Goal: Check status: Check status

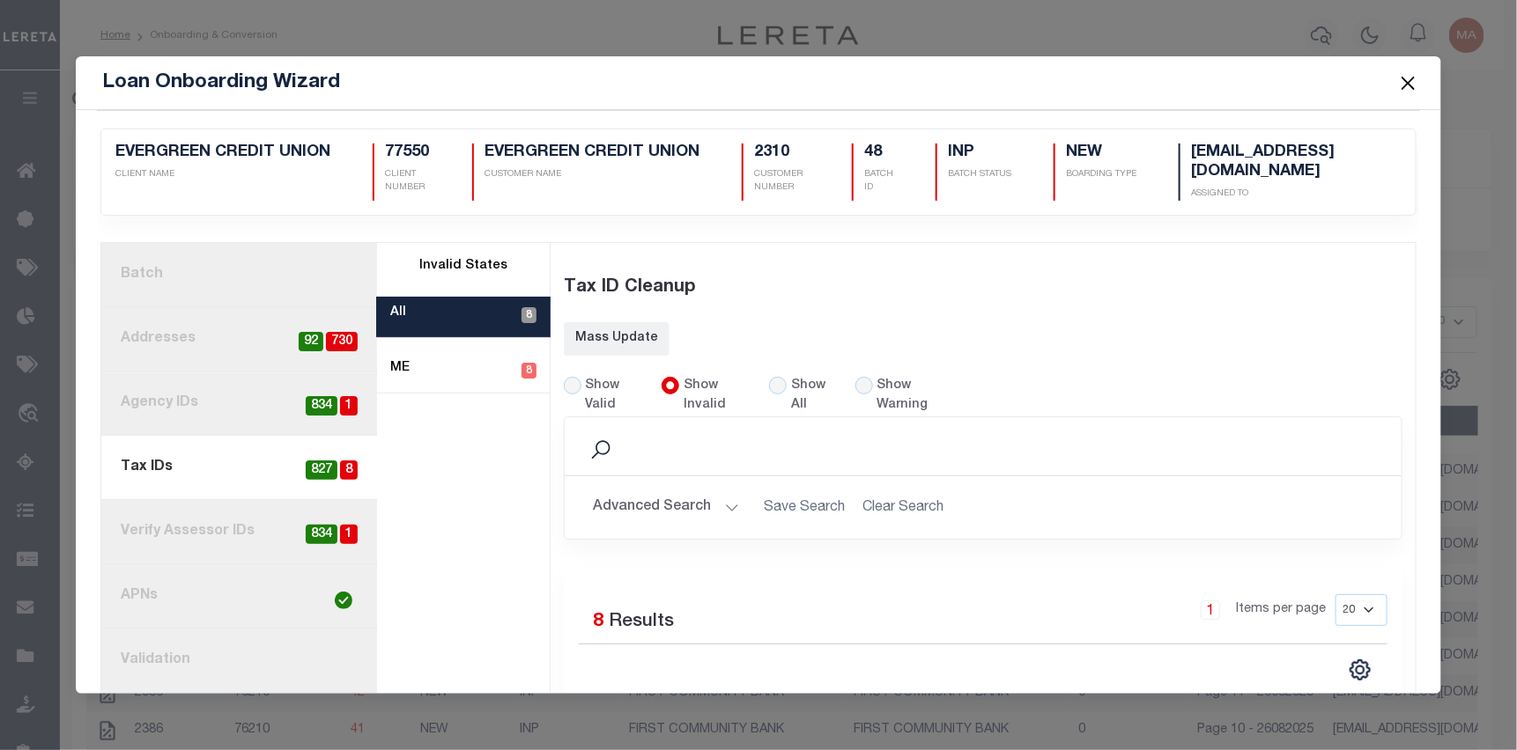
scroll to position [318, 0]
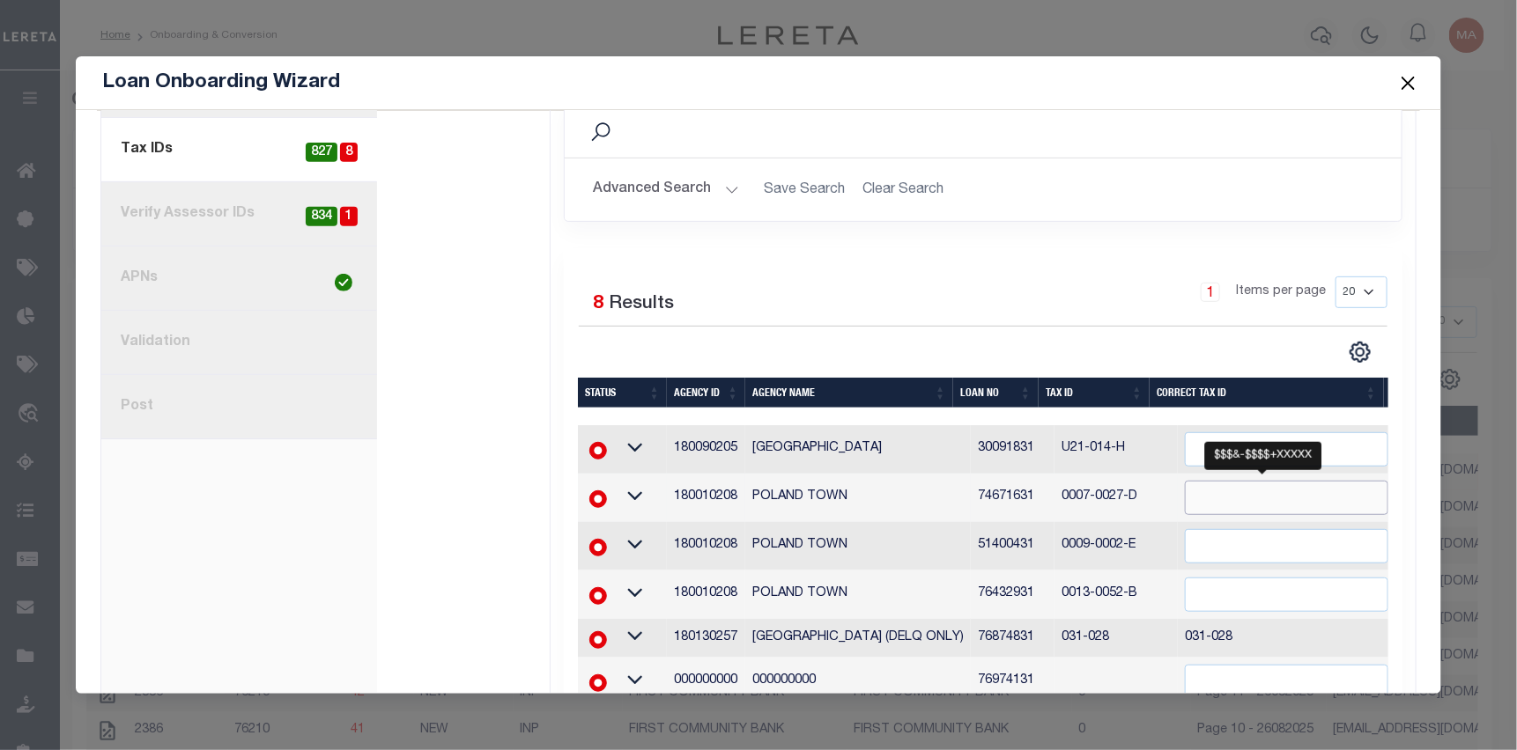
click at [1185, 503] on input "" at bounding box center [1286, 498] width 203 height 34
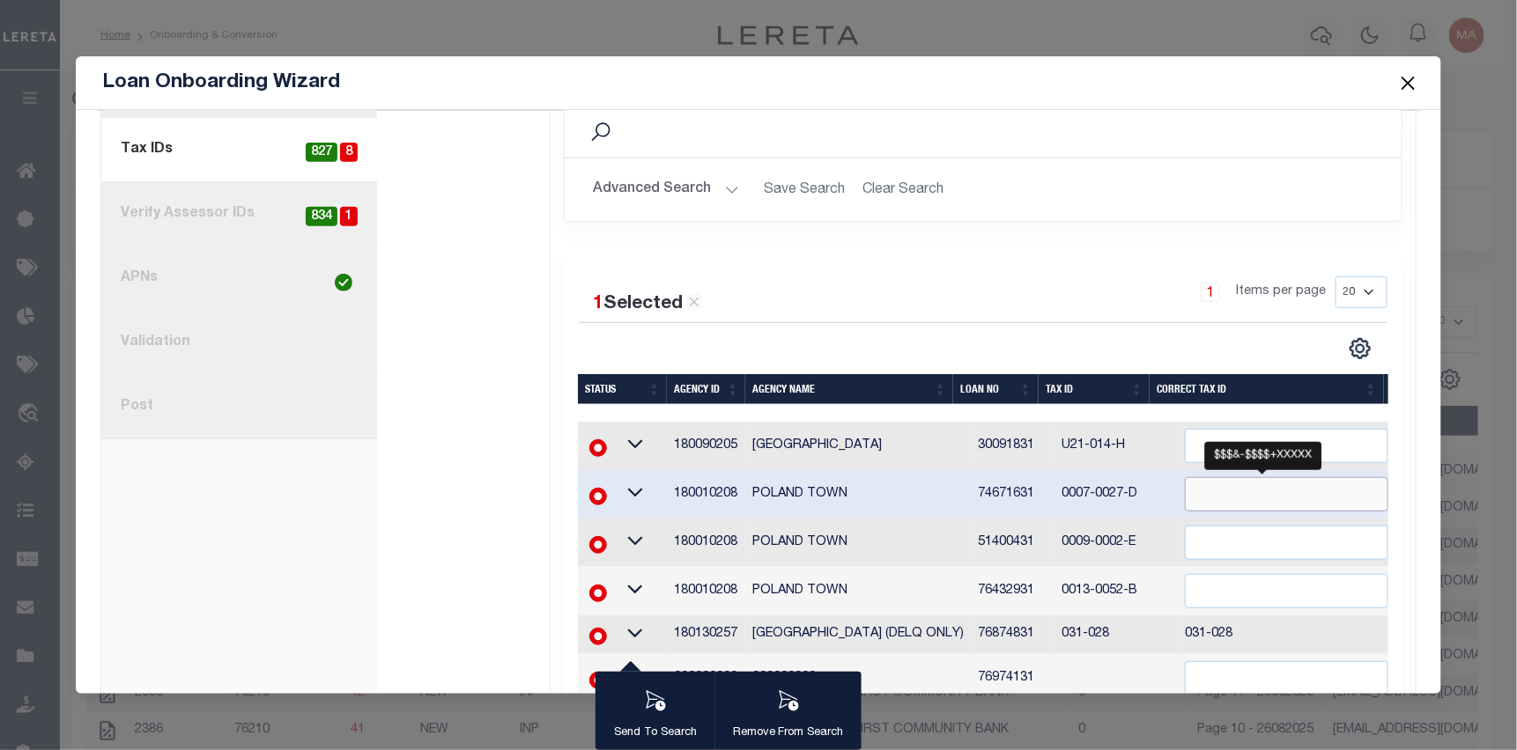
paste input "0007-0027-D"
type input "0007-0027-D"
click at [981, 277] on div "1 Items per page 20 40 60 100 200" at bounding box center [1087, 300] width 600 height 46
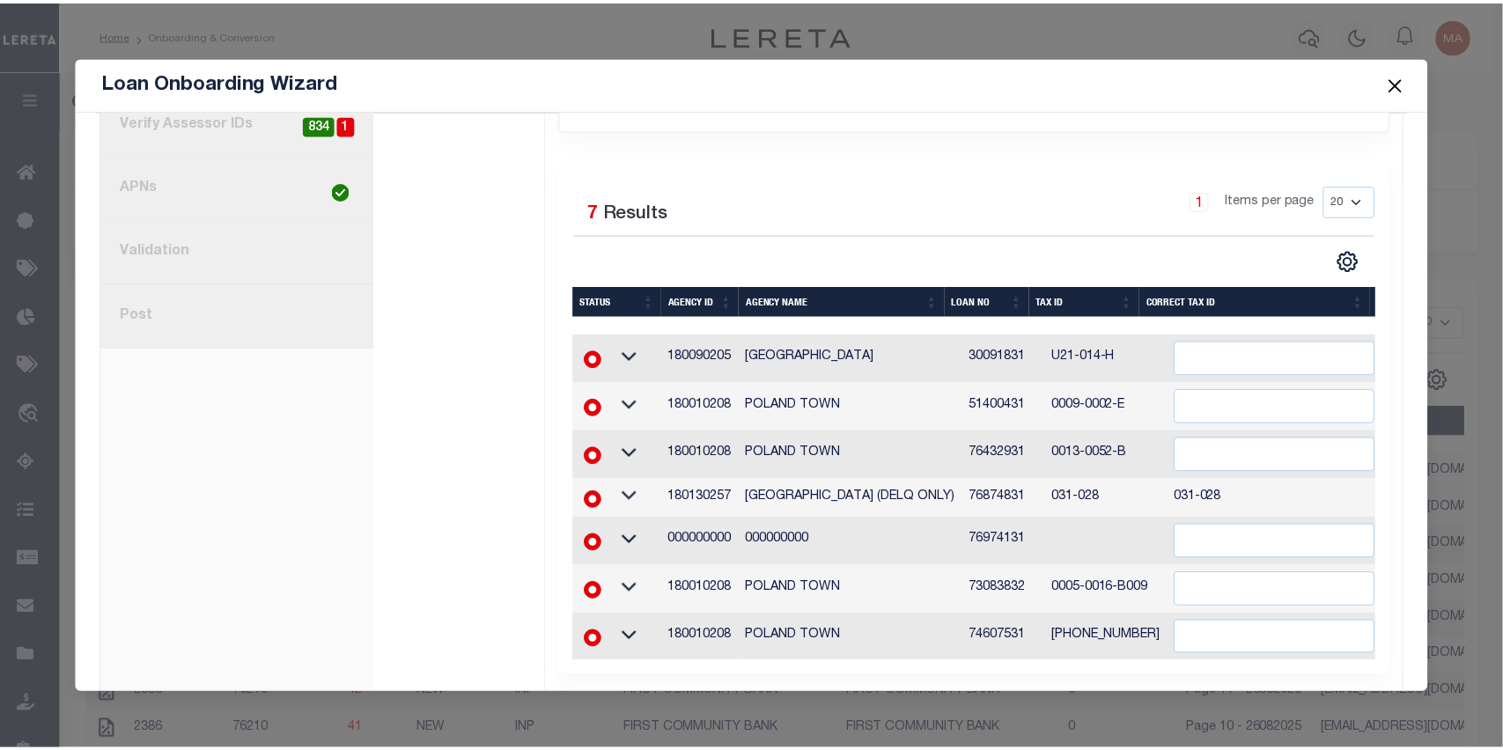
scroll to position [446, 0]
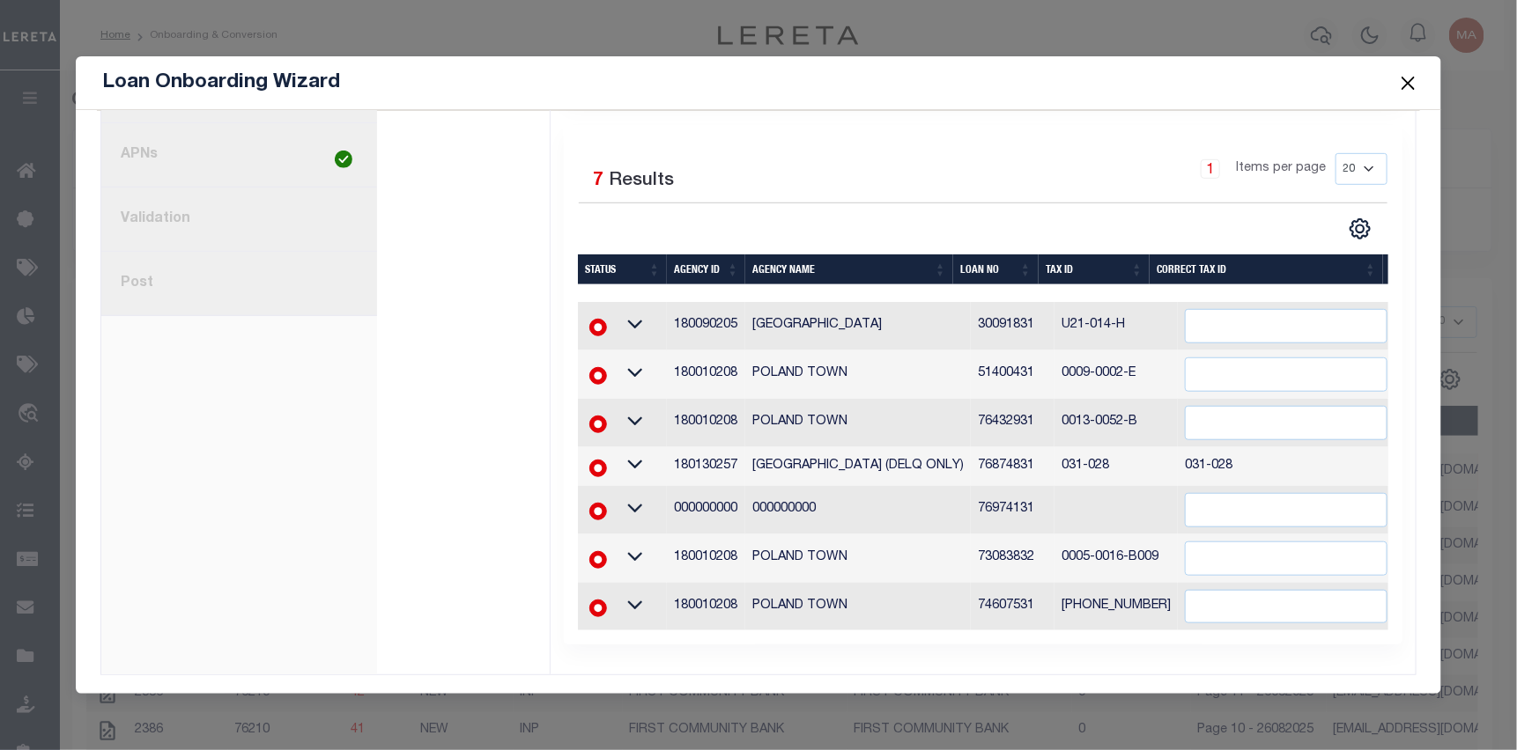
click at [1408, 85] on button "Close" at bounding box center [1408, 82] width 23 height 23
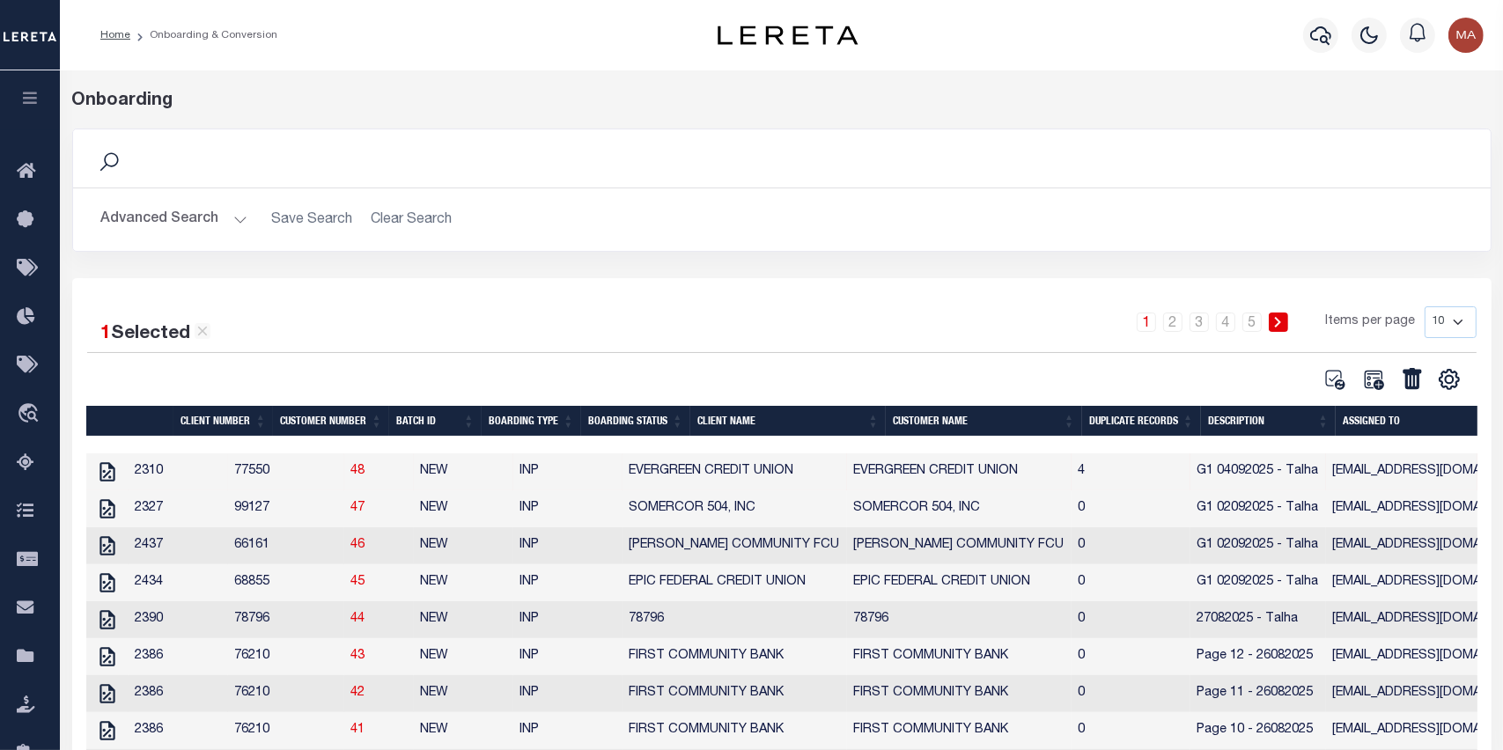
click at [33, 102] on icon "button" at bounding box center [30, 98] width 20 height 16
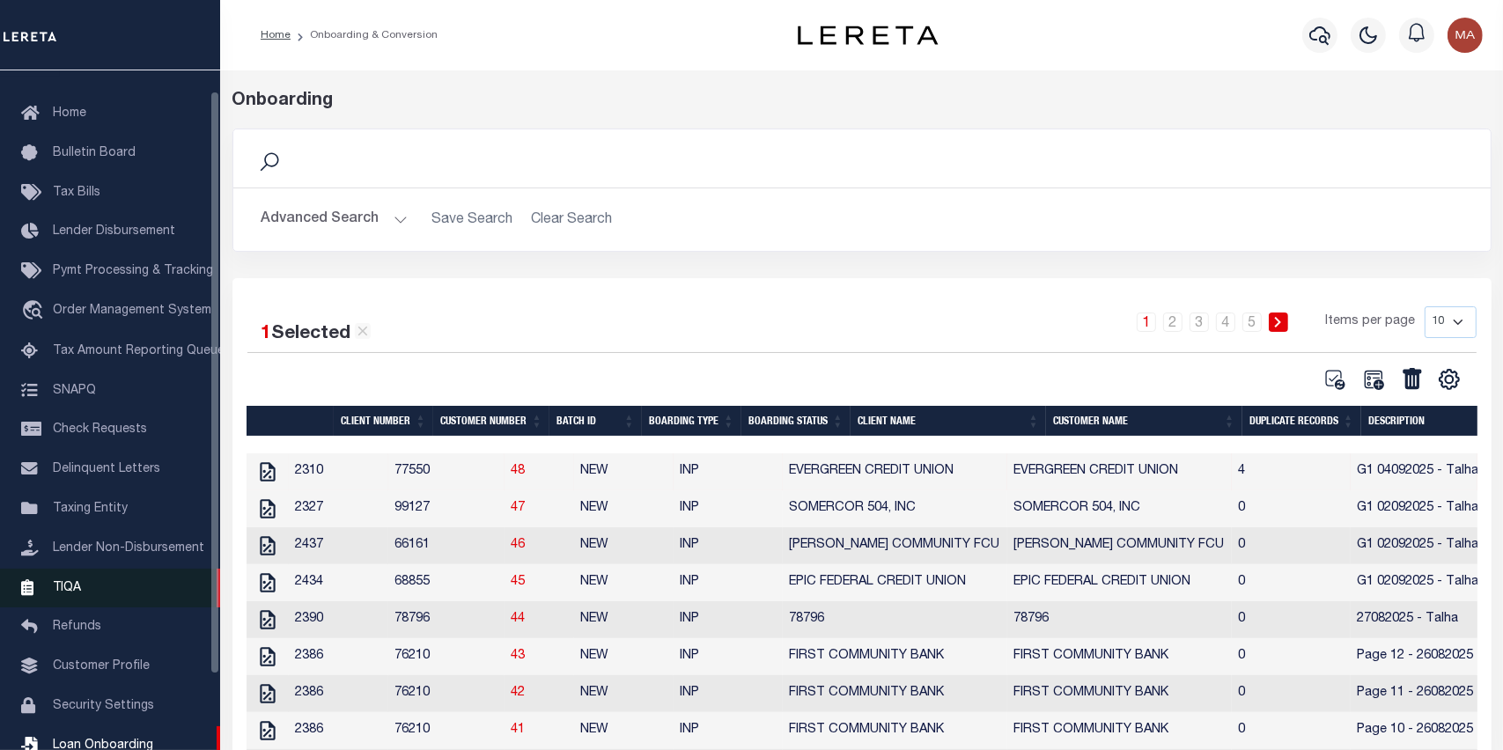
scroll to position [24, 0]
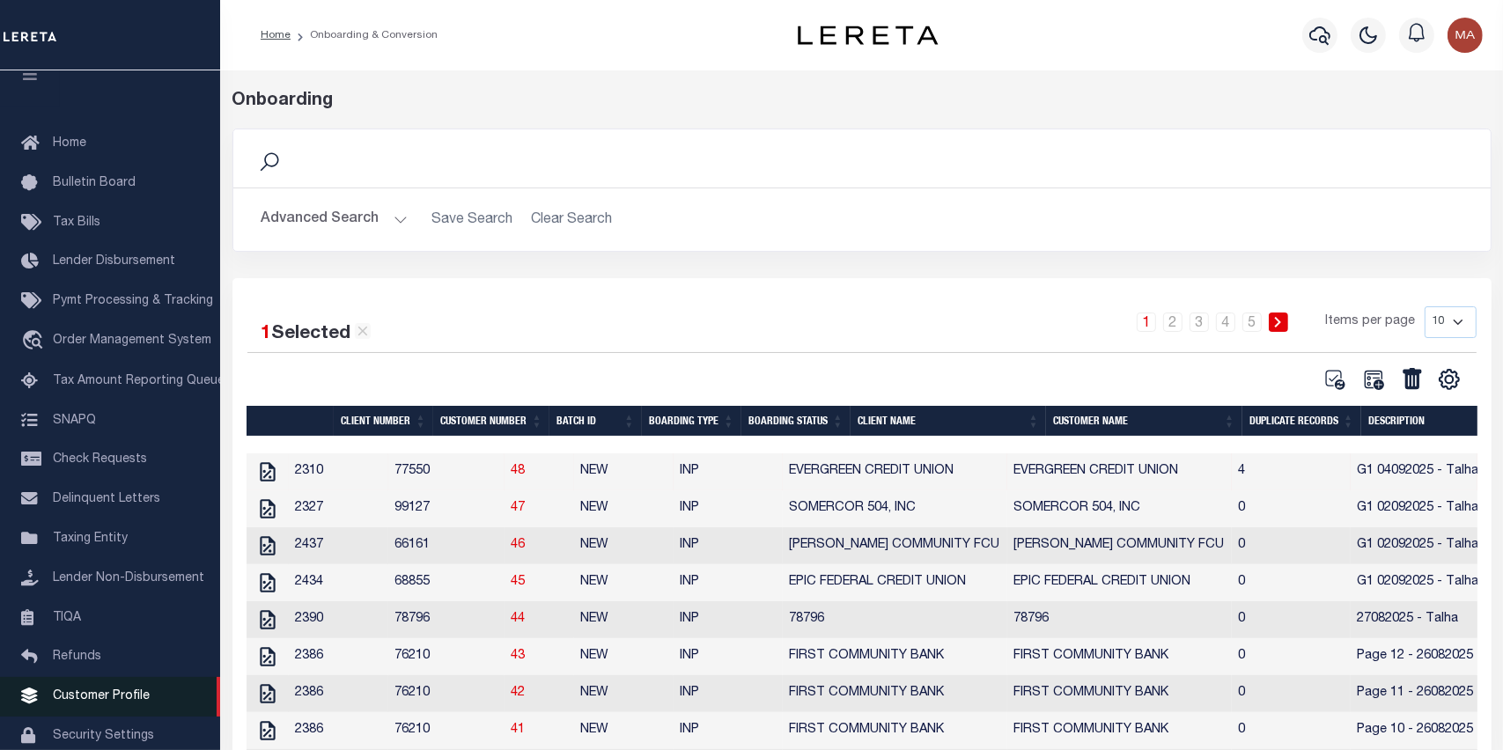
click at [136, 703] on link "Customer Profile" at bounding box center [110, 697] width 220 height 40
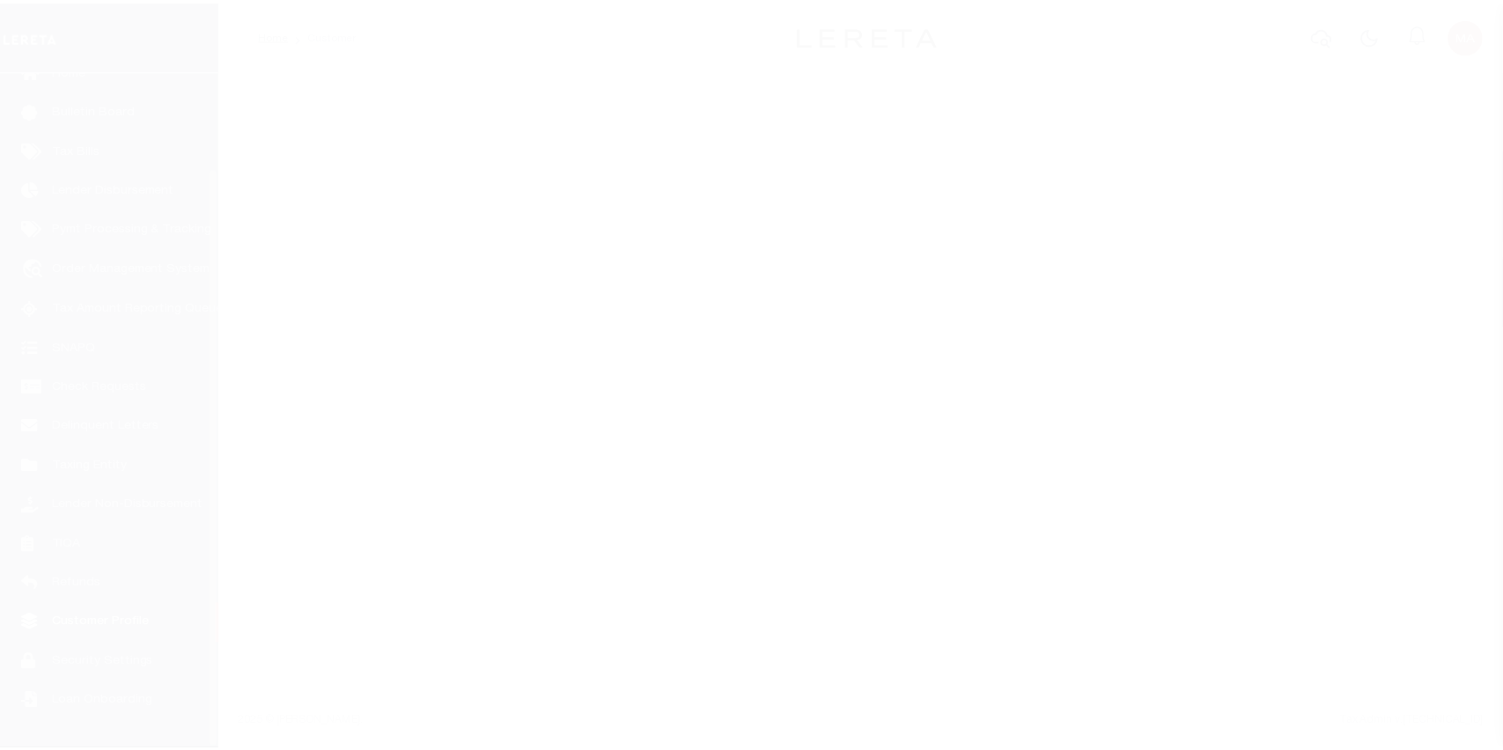
scroll to position [112, 0]
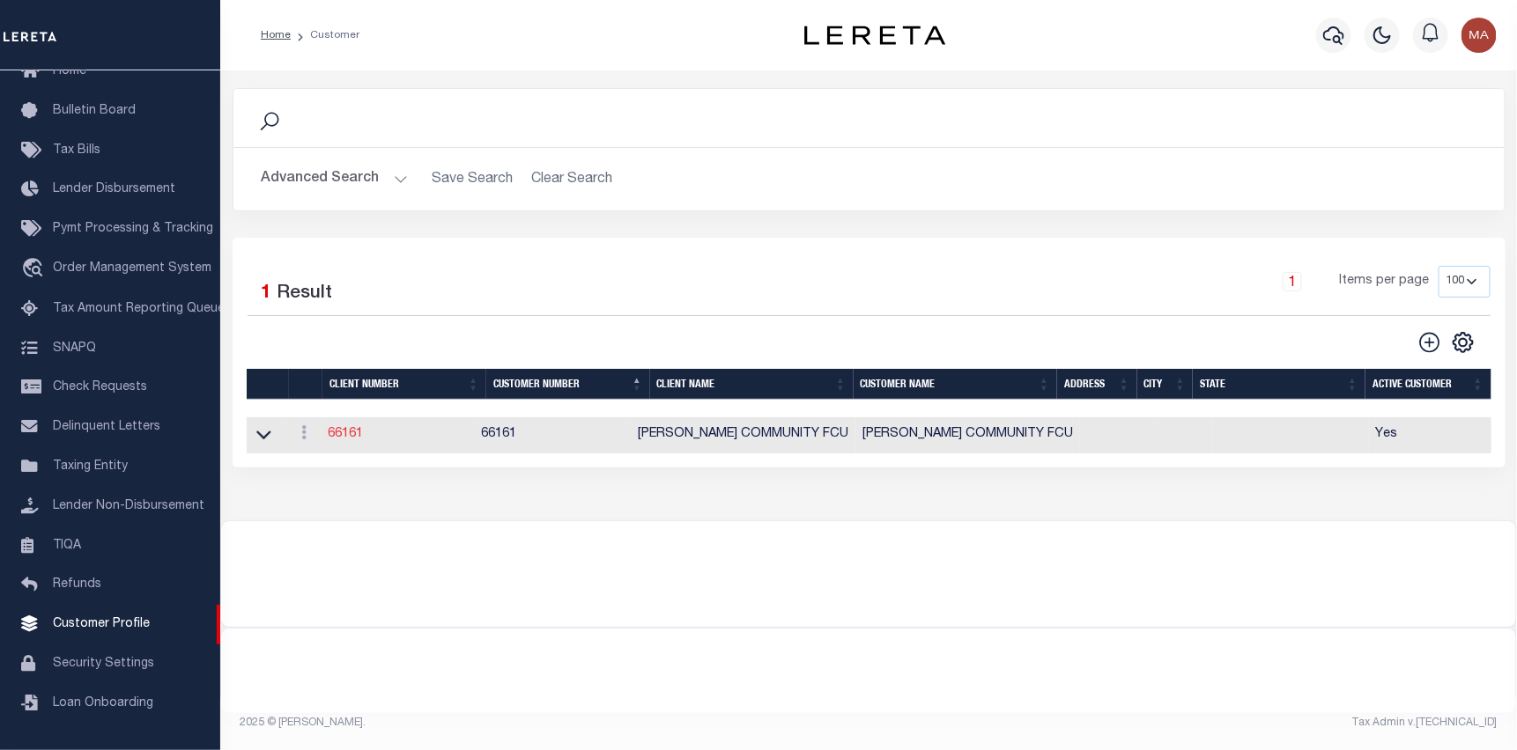
click at [346, 439] on link "66161" at bounding box center [345, 434] width 35 height 12
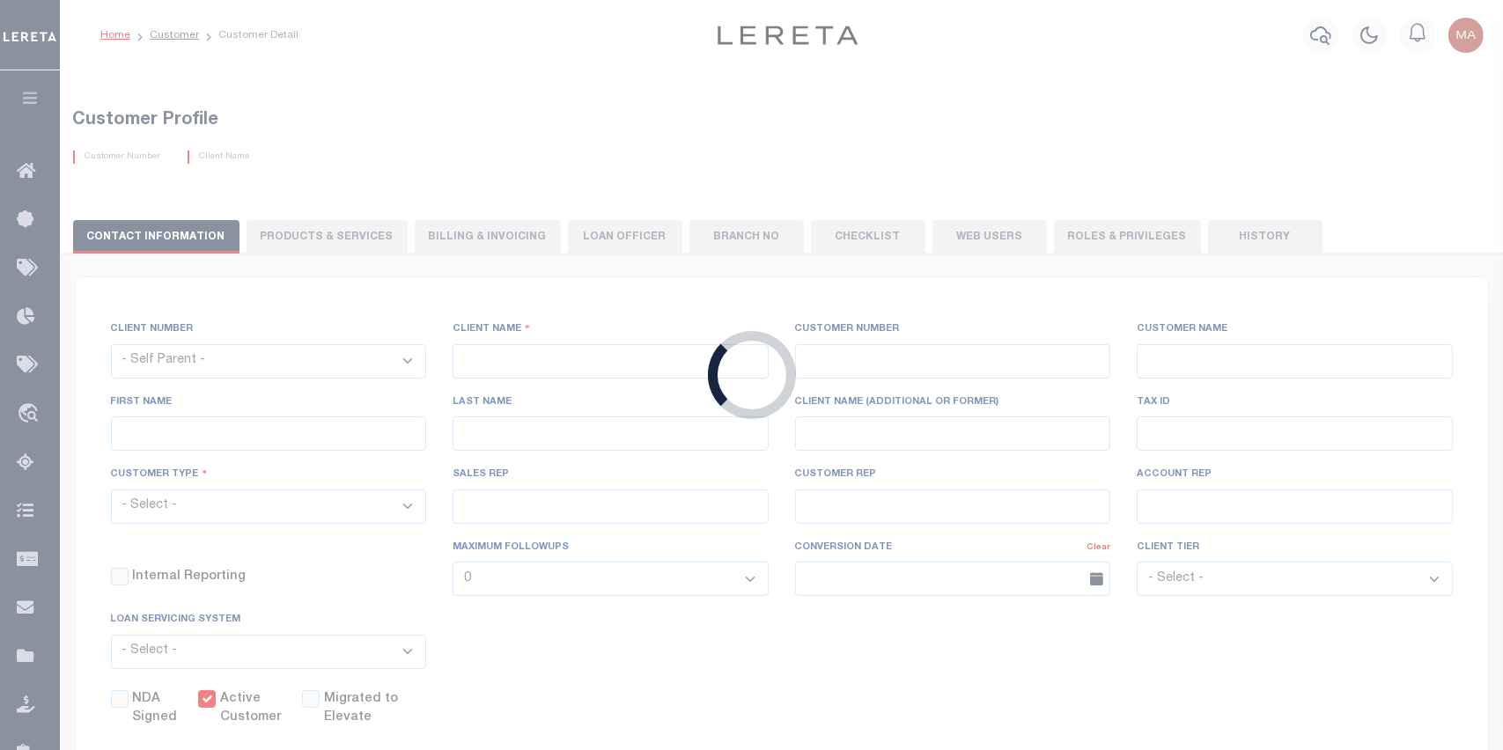
select select
type input "[PERSON_NAME] COMMUNITY FCU"
type input "66161"
type input "[PERSON_NAME] COMMUNITY FCU"
select select "Mixed Portfolio"
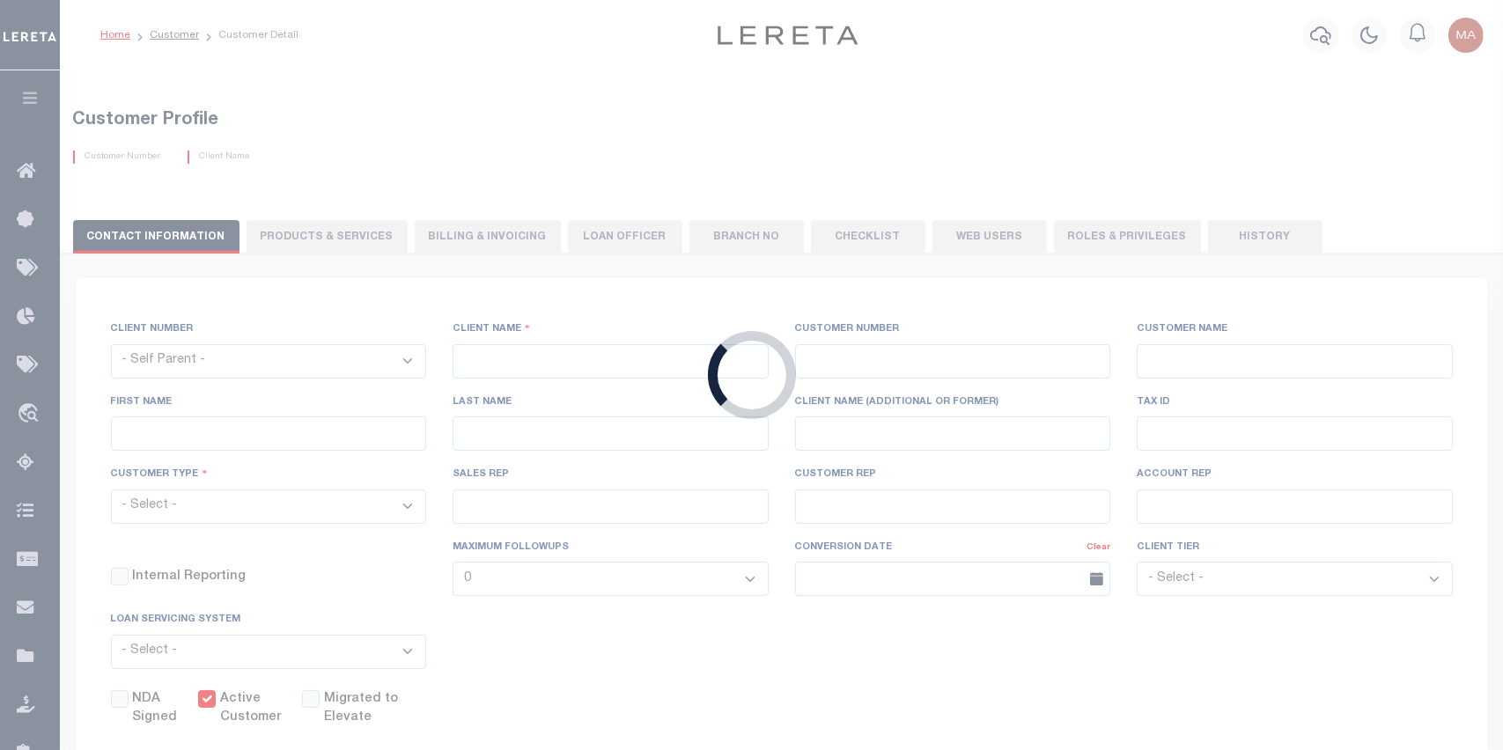
checkbox input "true"
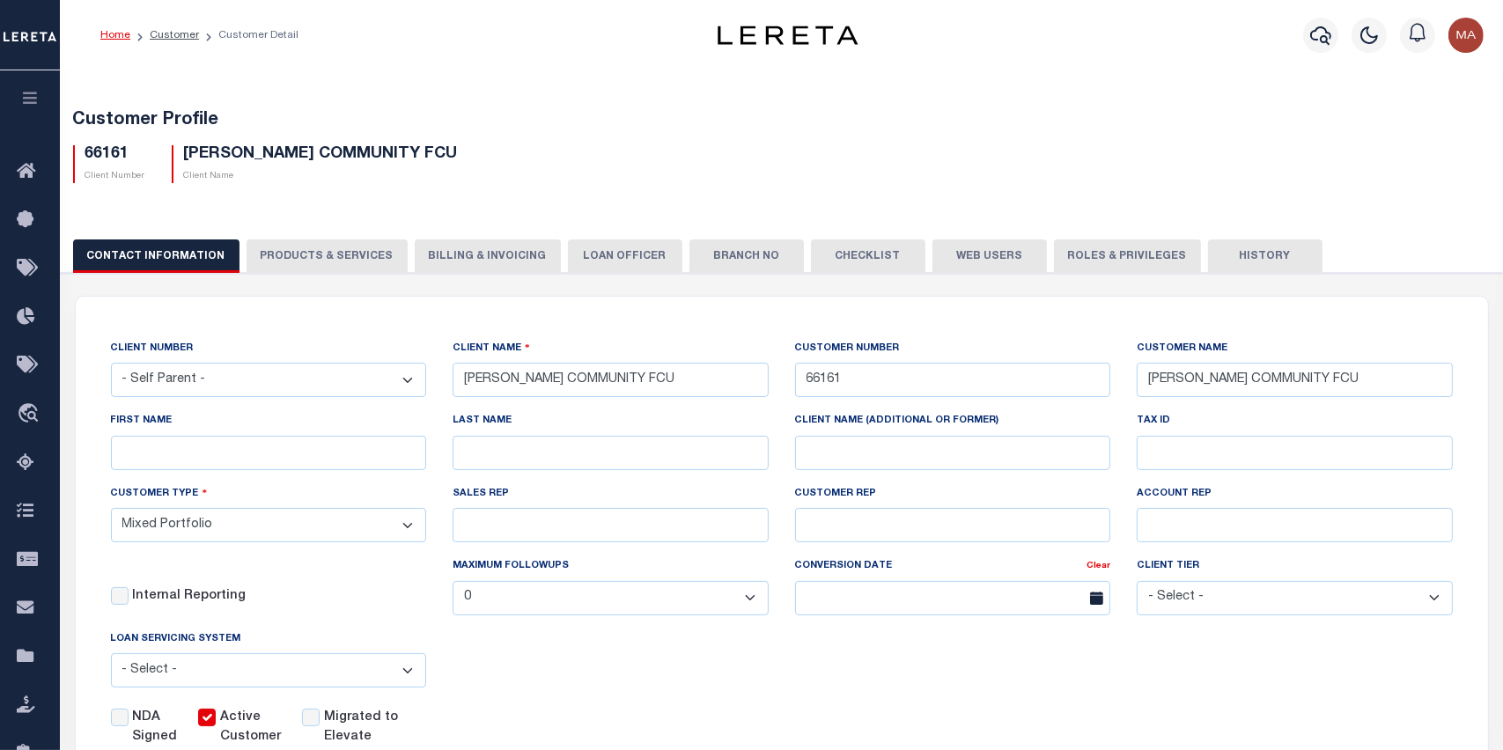
click at [33, 101] on icon "button" at bounding box center [30, 98] width 20 height 16
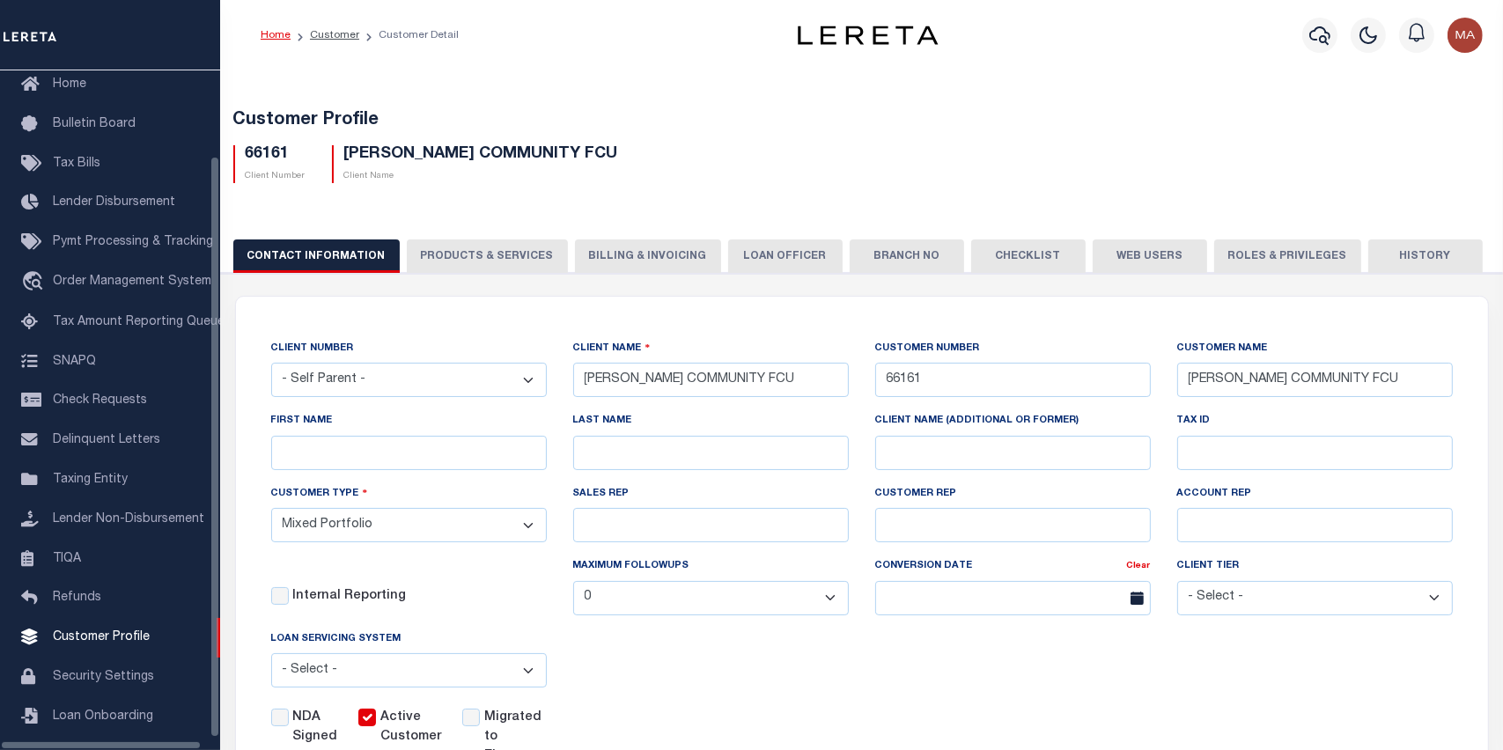
scroll to position [98, 0]
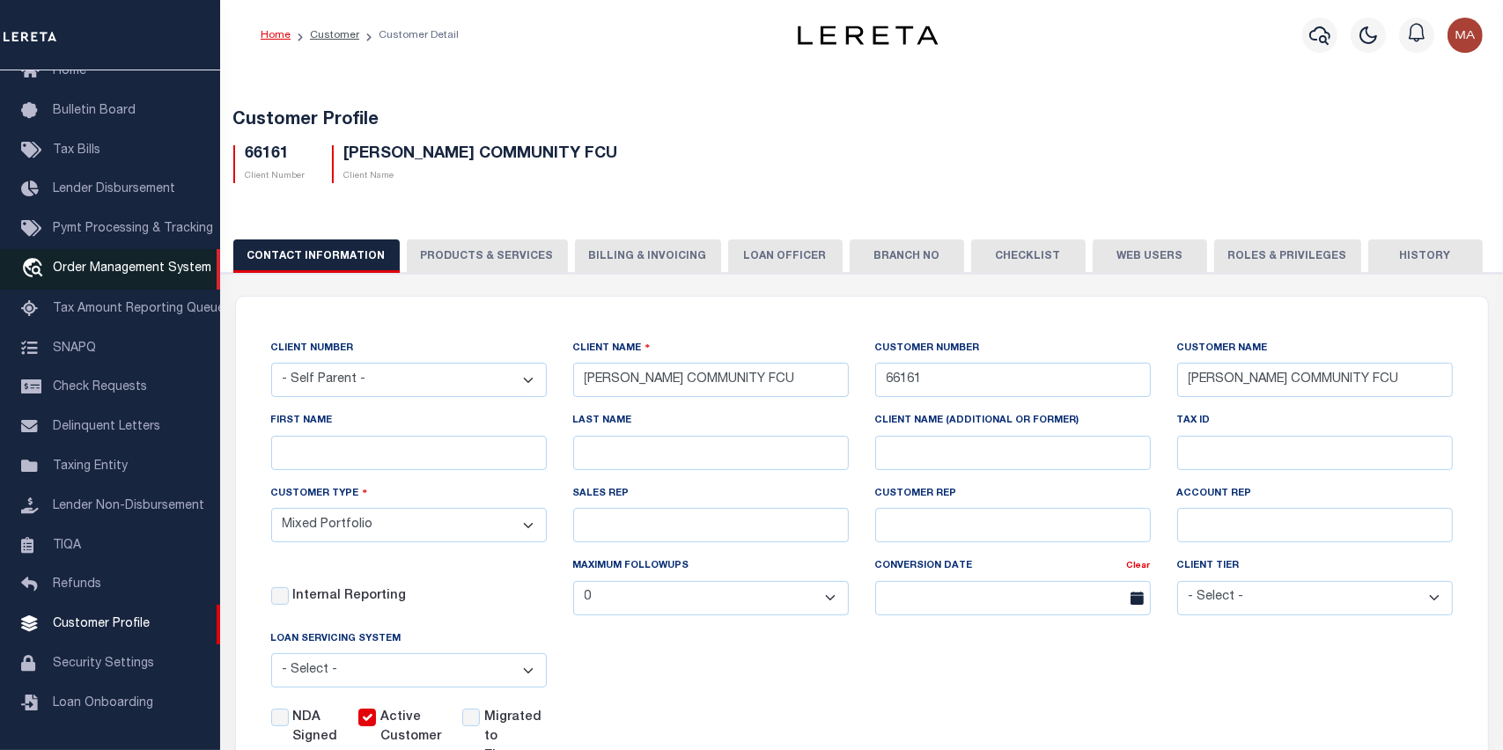
click at [108, 270] on span "Order Management System" at bounding box center [132, 268] width 159 height 12
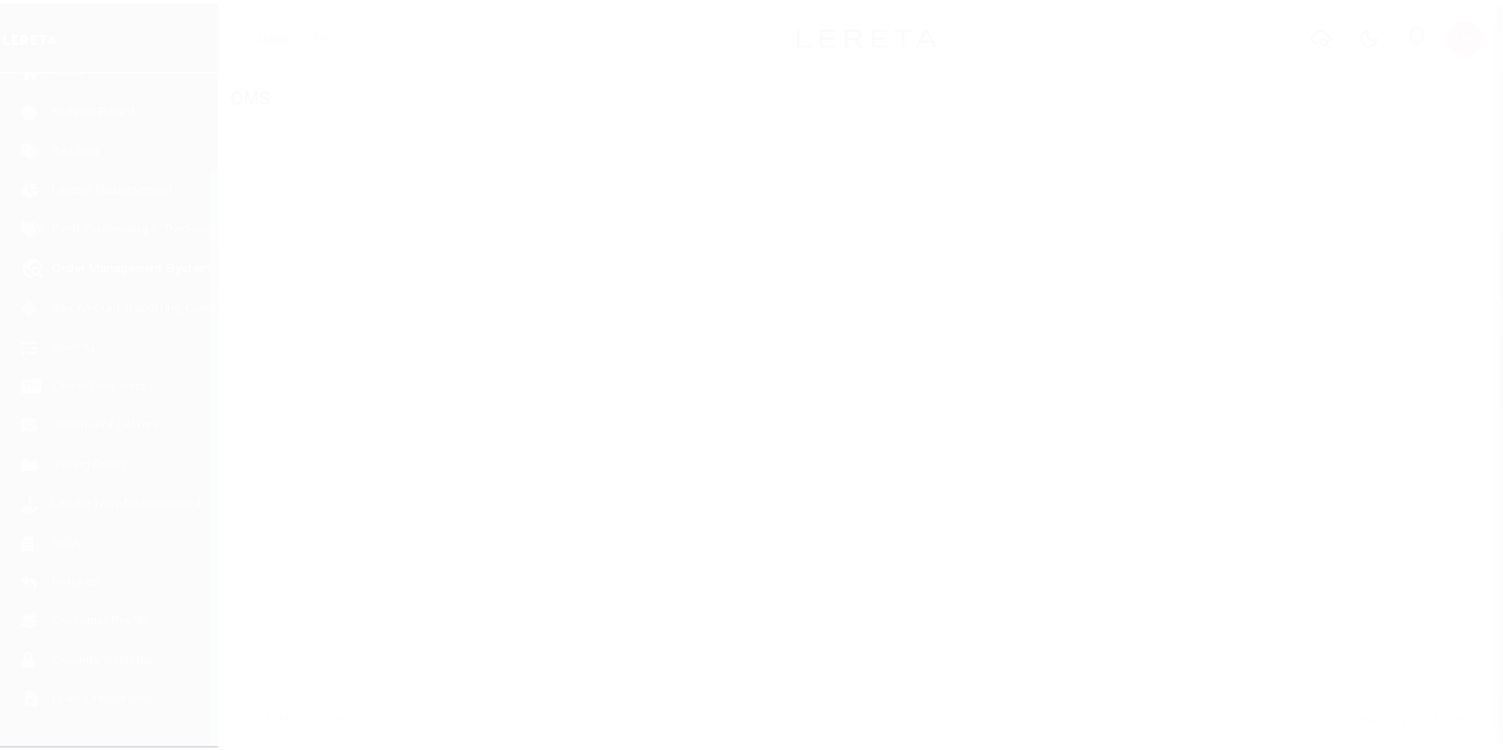
scroll to position [112, 0]
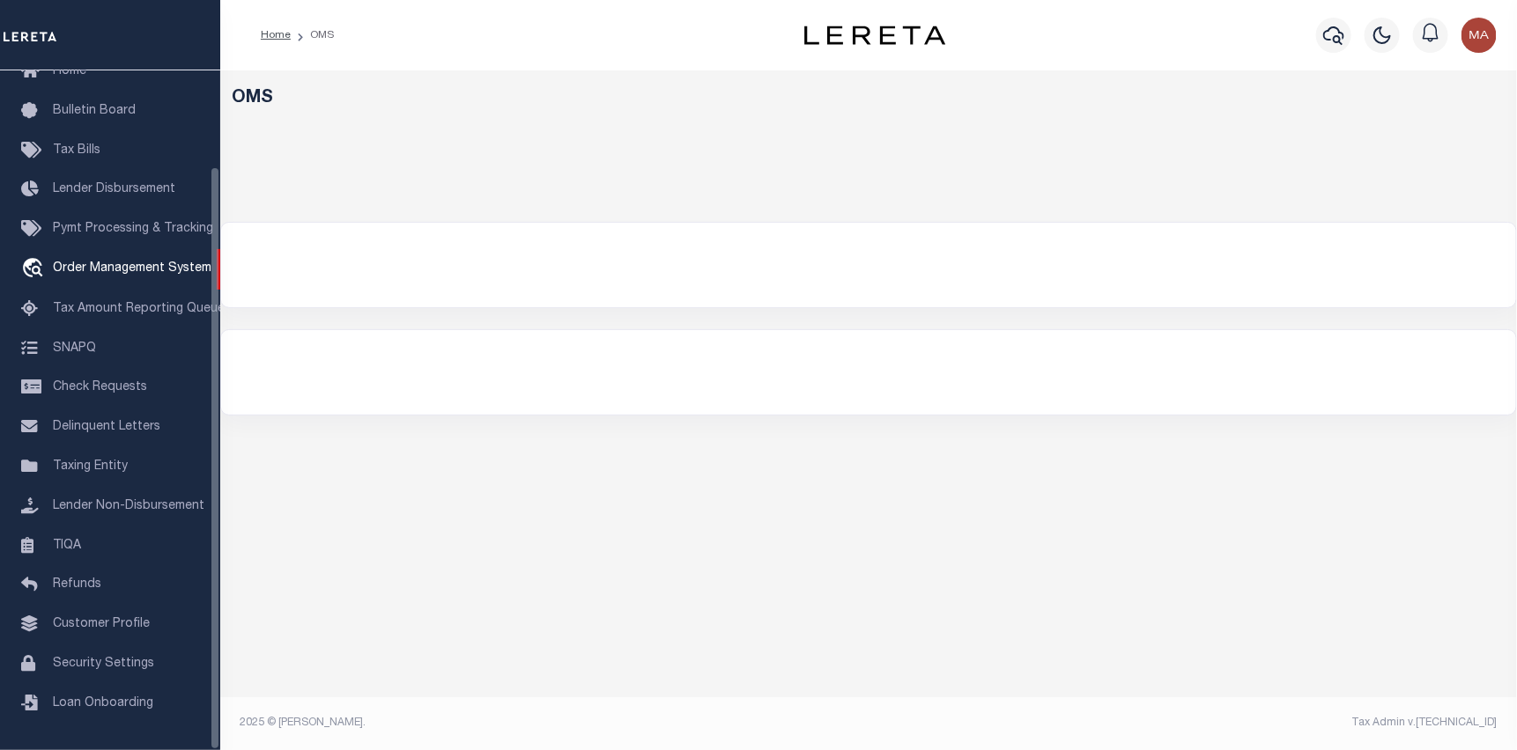
select select "200"
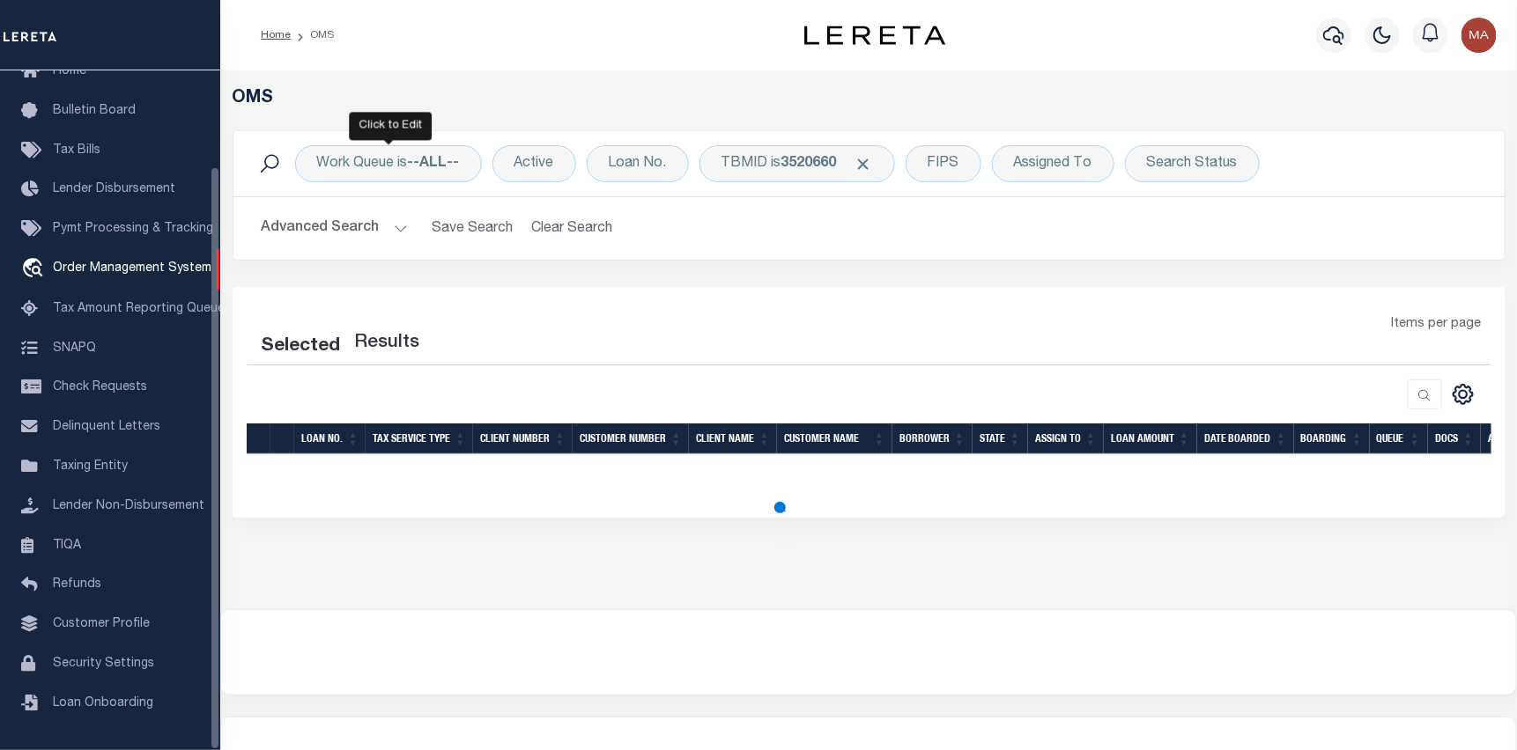
select select "200"
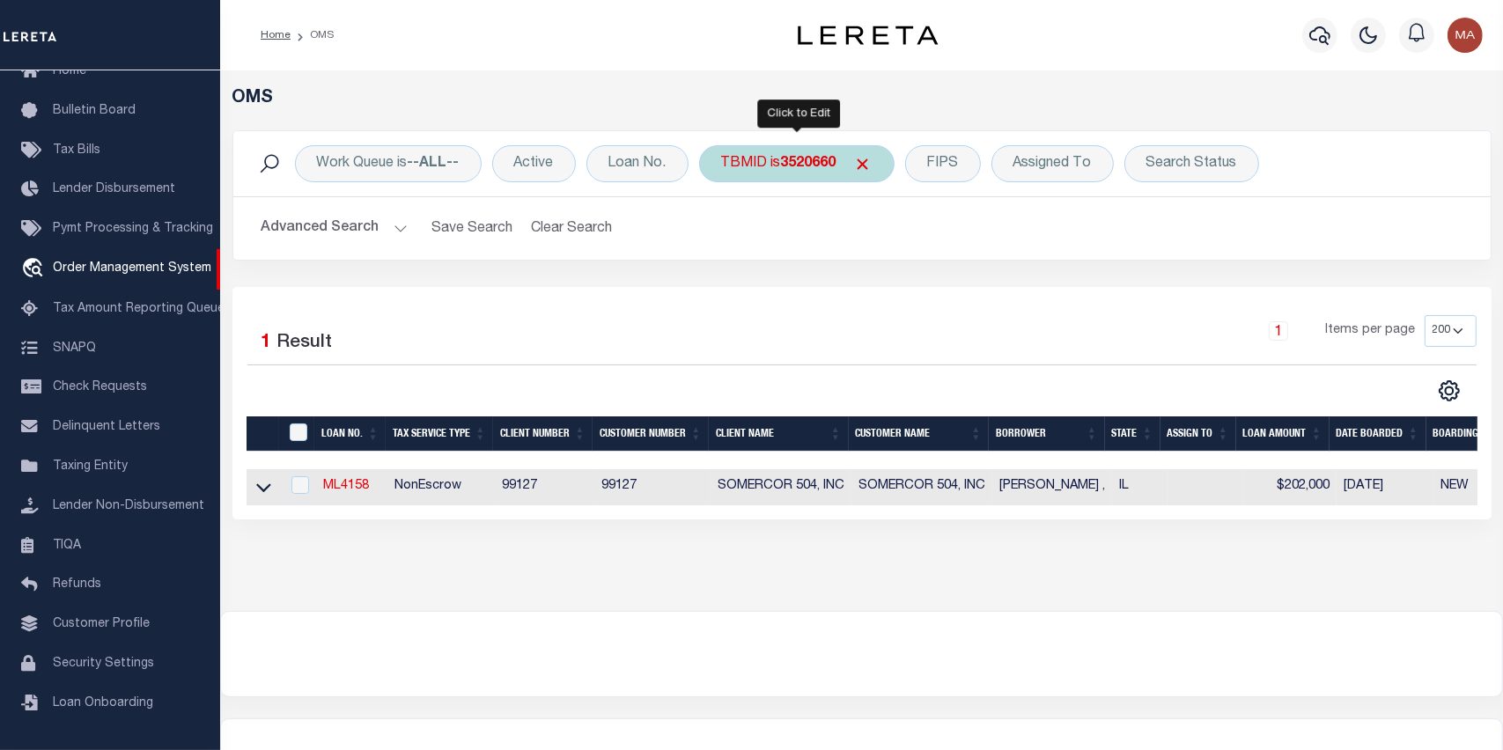
click at [708, 156] on div "TBMID is 3520660" at bounding box center [797, 163] width 196 height 37
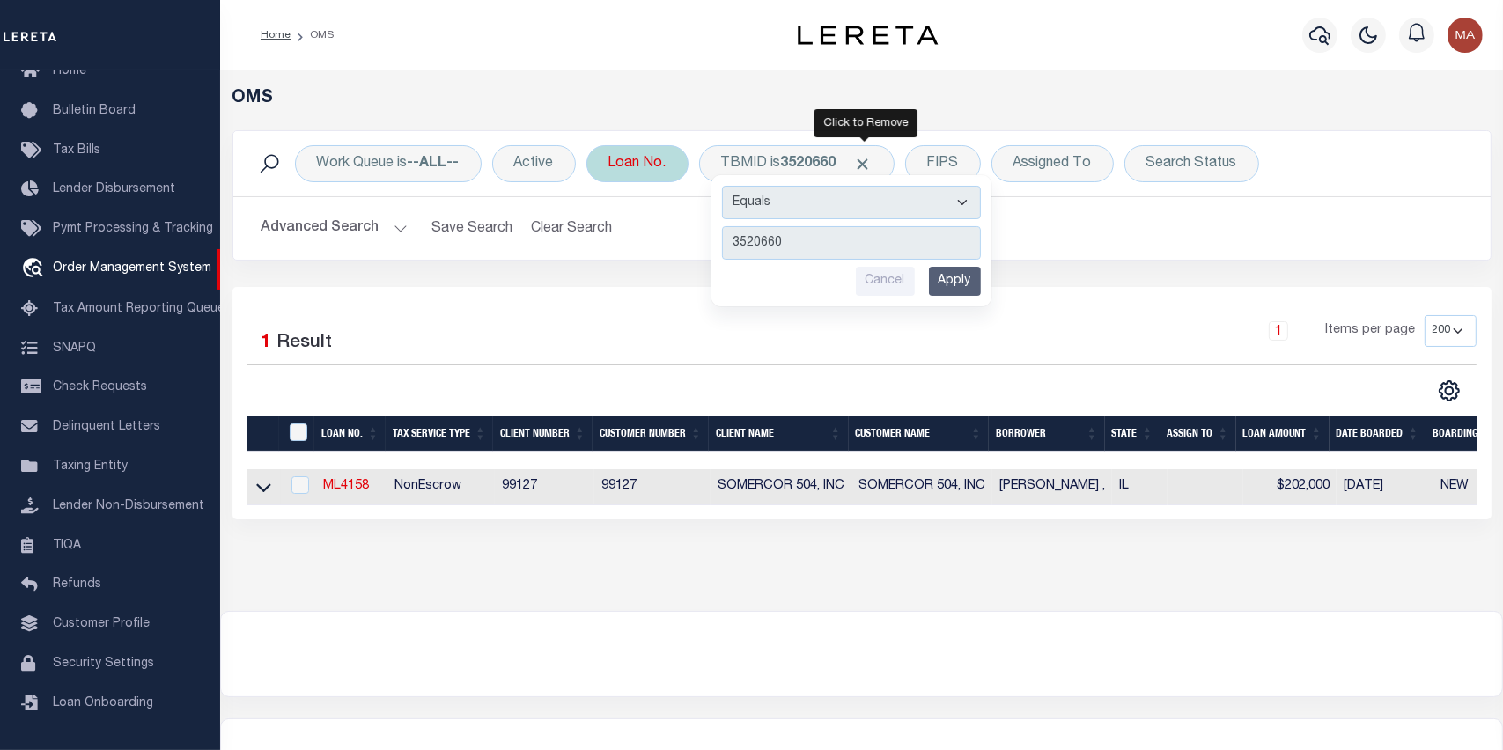
drag, startPoint x: 868, startPoint y: 160, endPoint x: 689, endPoint y: 162, distance: 179.7
click at [869, 160] on span "Click to Remove" at bounding box center [863, 164] width 18 height 18
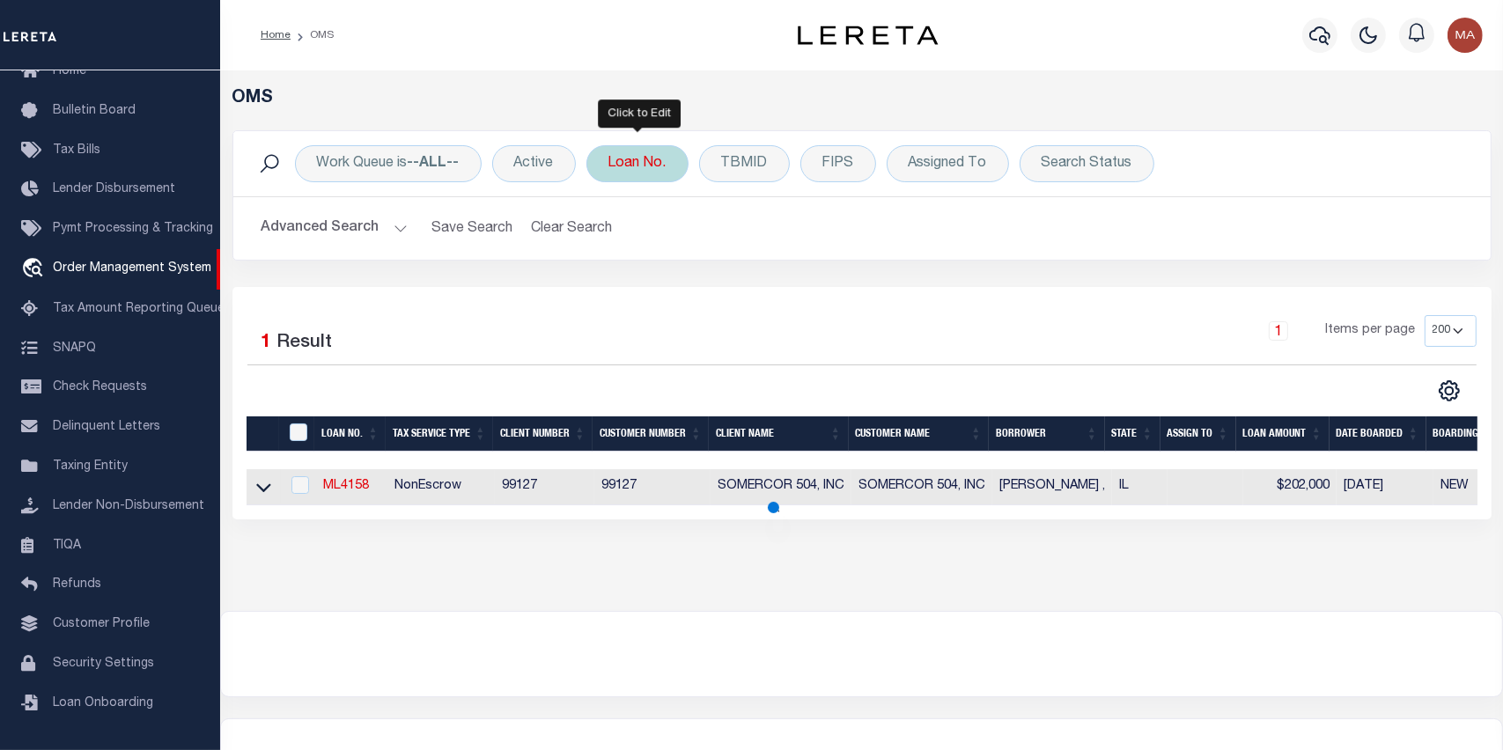
click at [635, 161] on div "Loan No." at bounding box center [638, 163] width 102 height 37
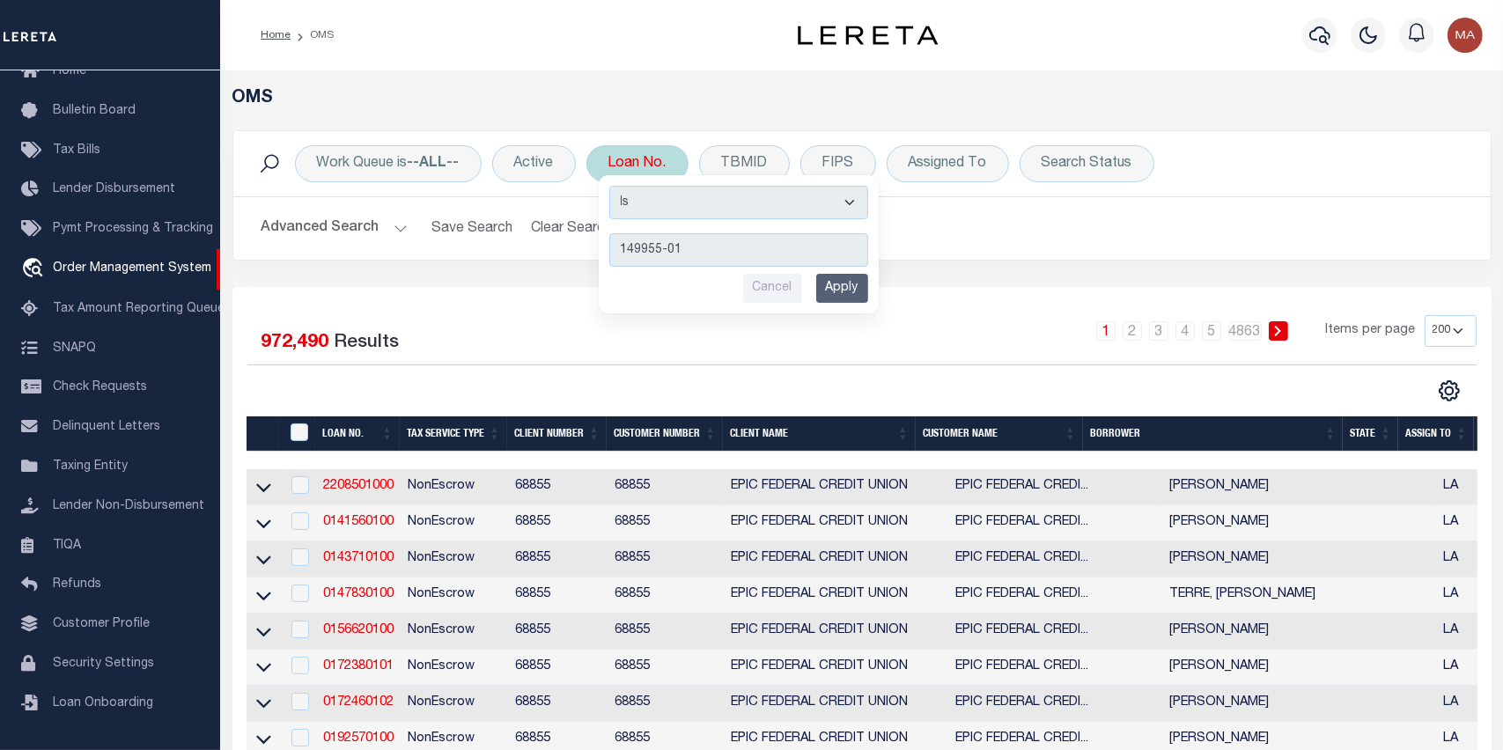
click at [764, 240] on input "149955-01" at bounding box center [738, 249] width 259 height 33
type input "149955-01"
click at [858, 288] on input "Apply" at bounding box center [842, 288] width 52 height 29
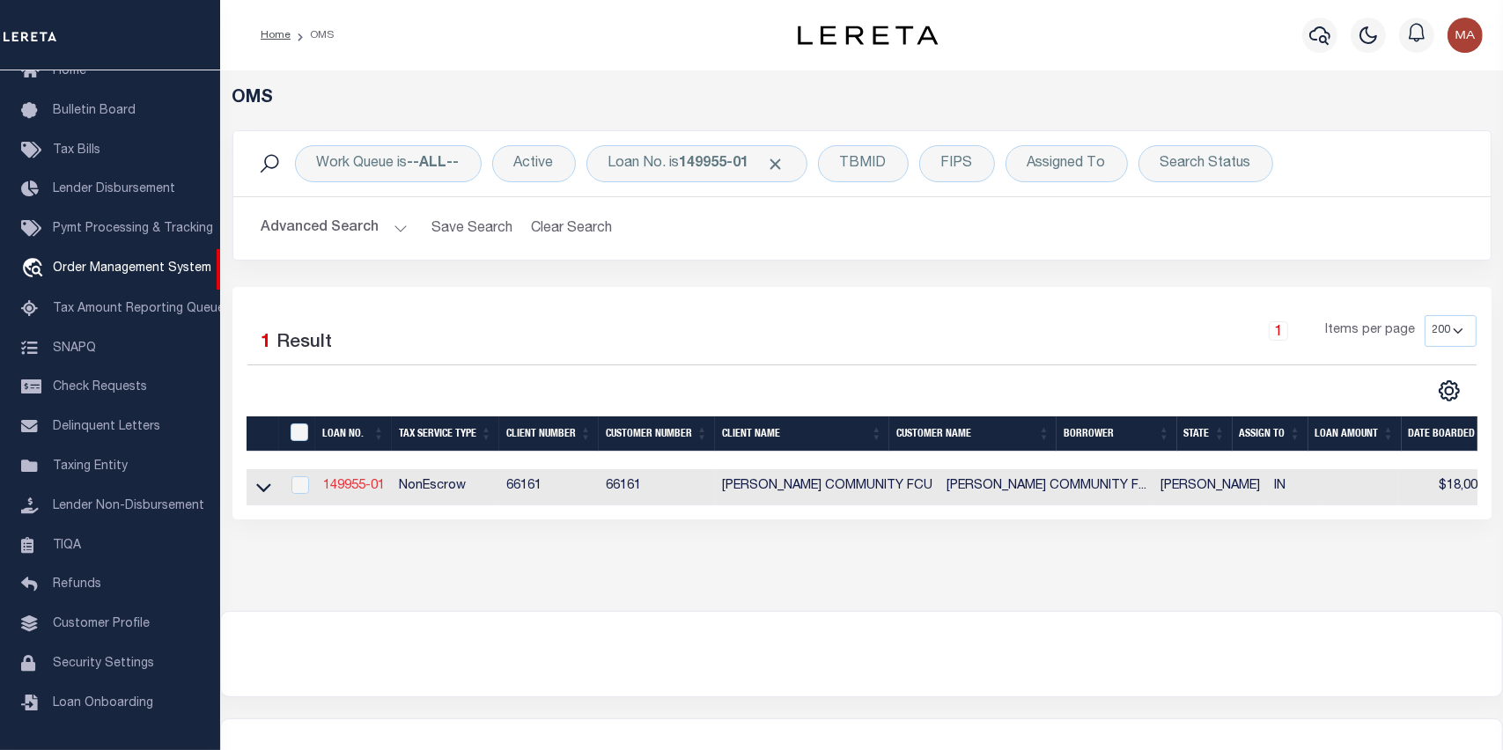
click at [341, 492] on link "149955-01" at bounding box center [354, 486] width 62 height 12
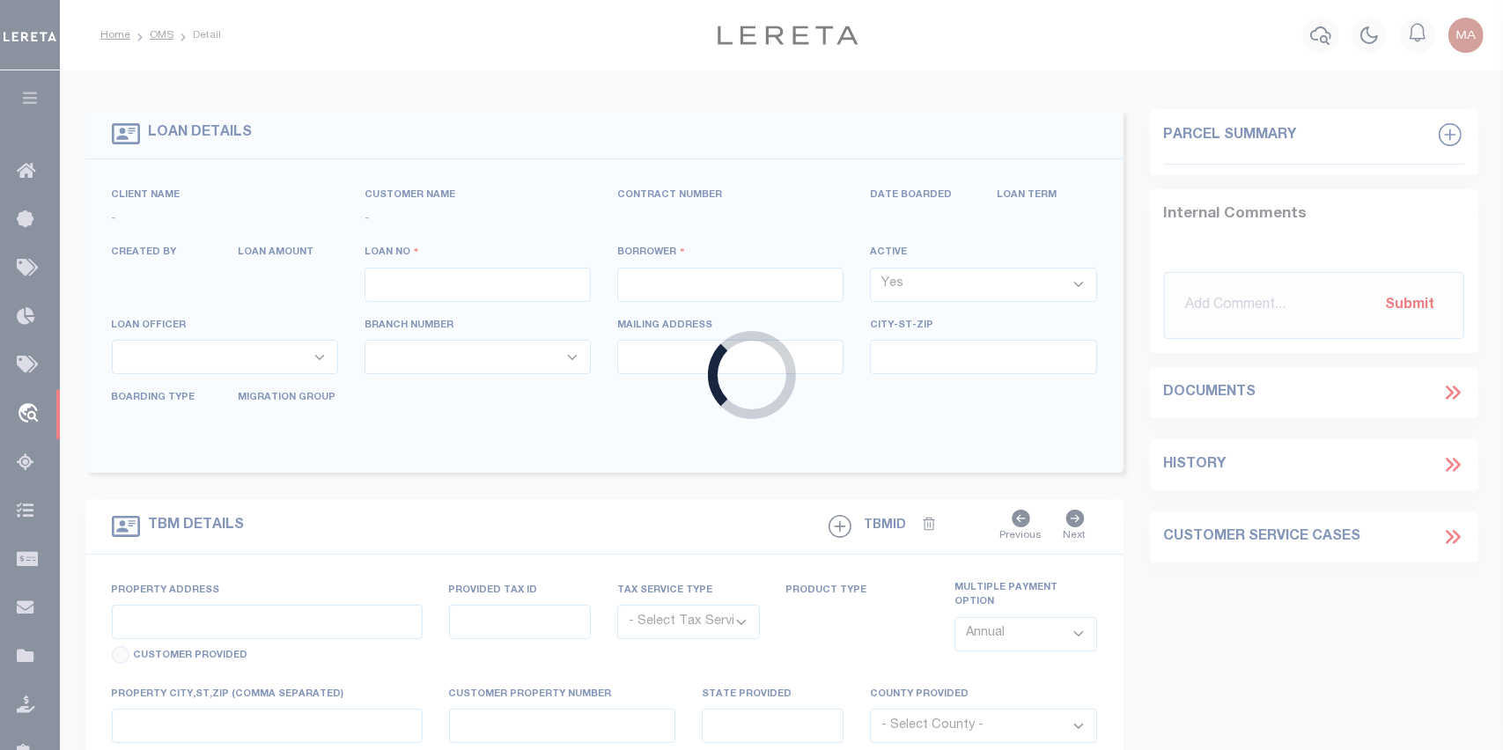
type input "149955-01"
type input "HOLT , JESSICA L"
select select "False"
select select
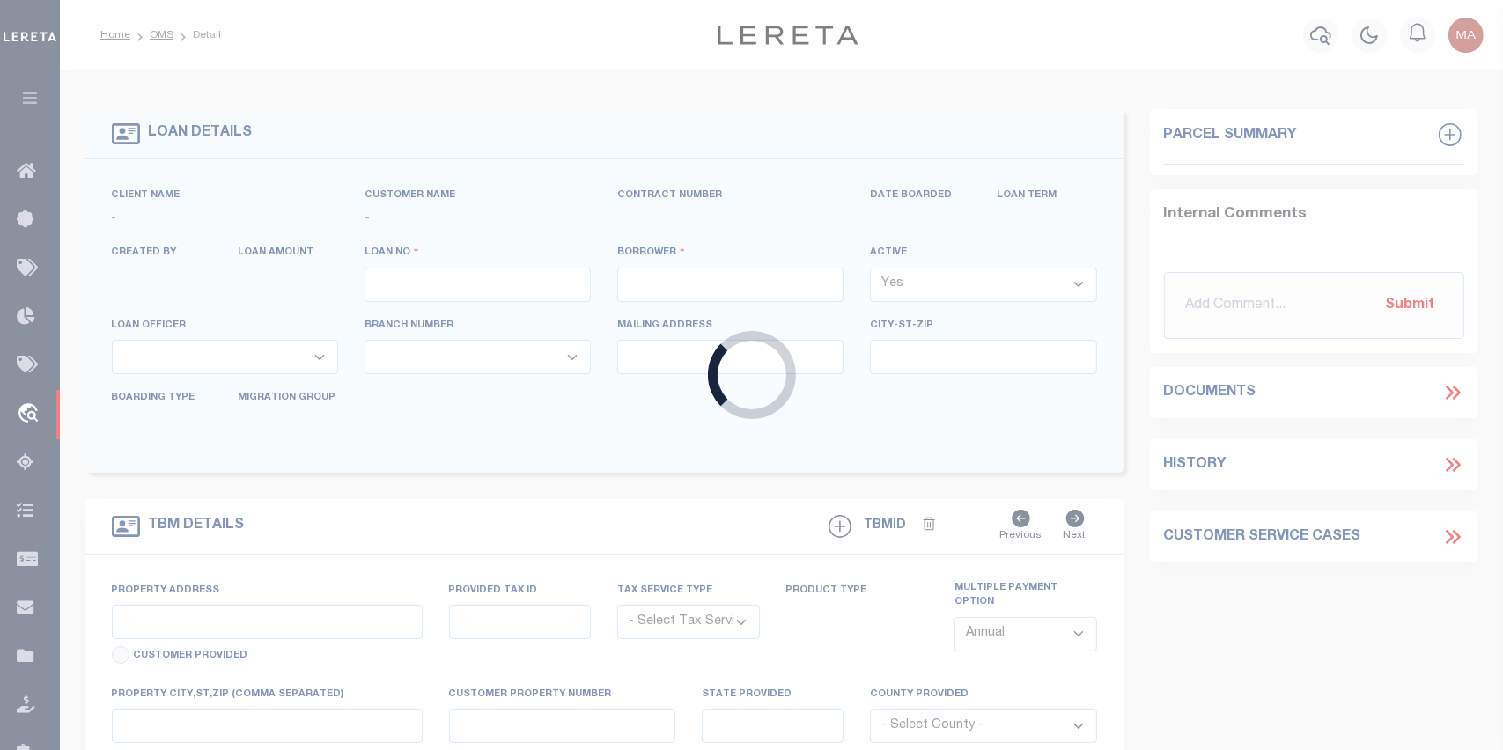
type input "2806 RAINTREE CT"
type input "KOKOMO IN 46902-2958"
select select
select select "10"
select select
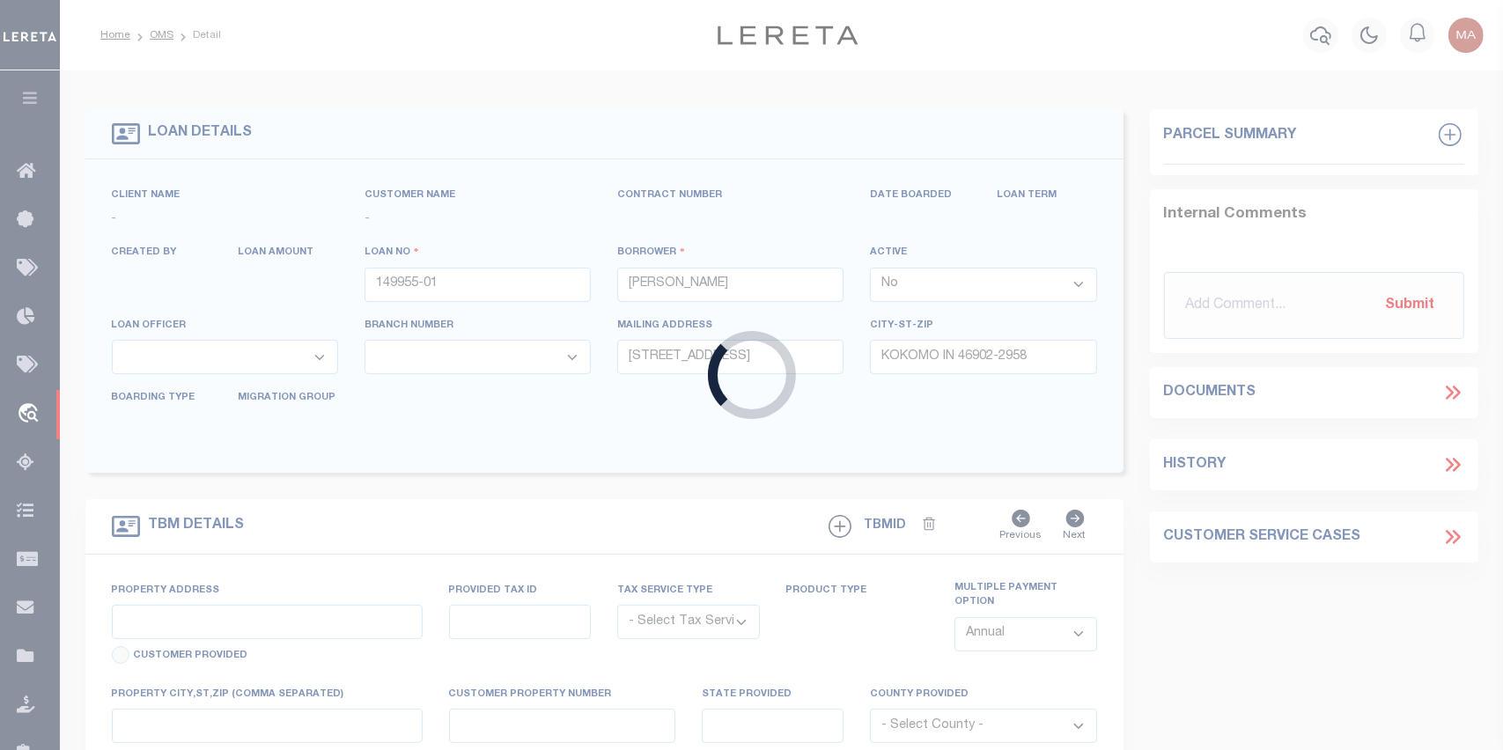
type input "2806 RAINTREE CT"
radio input "true"
select select "NonEscrow"
select select
type input "KOKOMO IN 469022958"
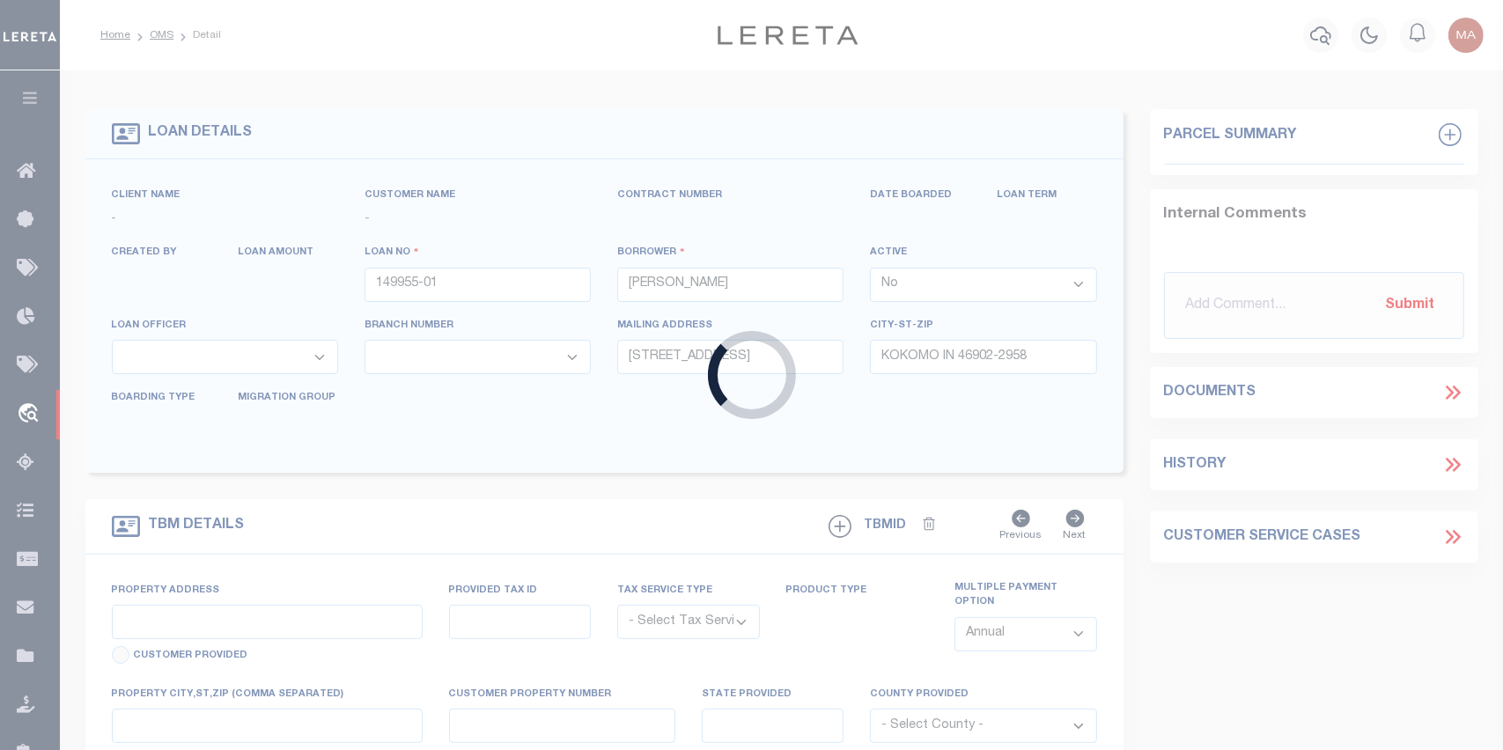
type input "149955-01"
type input "IN"
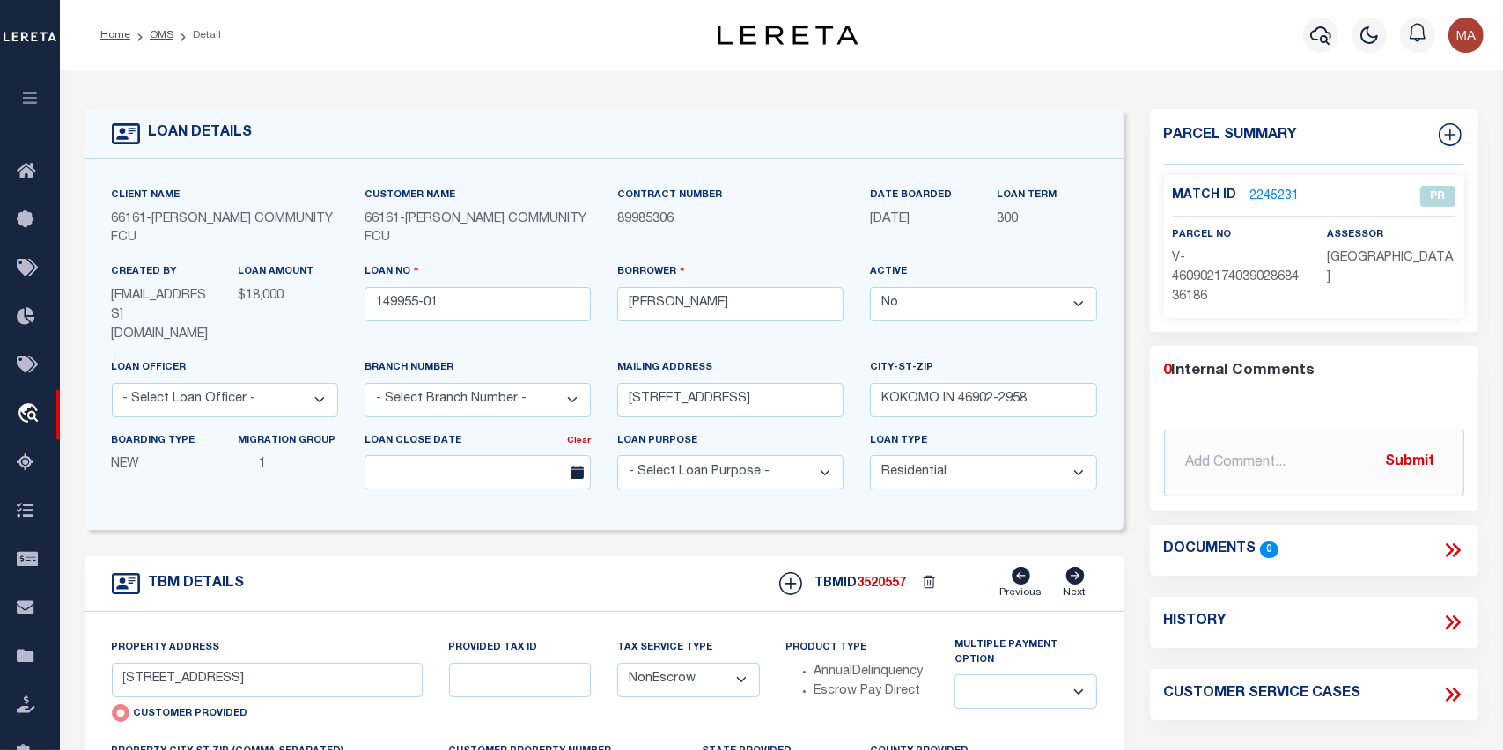
click at [1456, 617] on icon at bounding box center [1456, 623] width 8 height 14
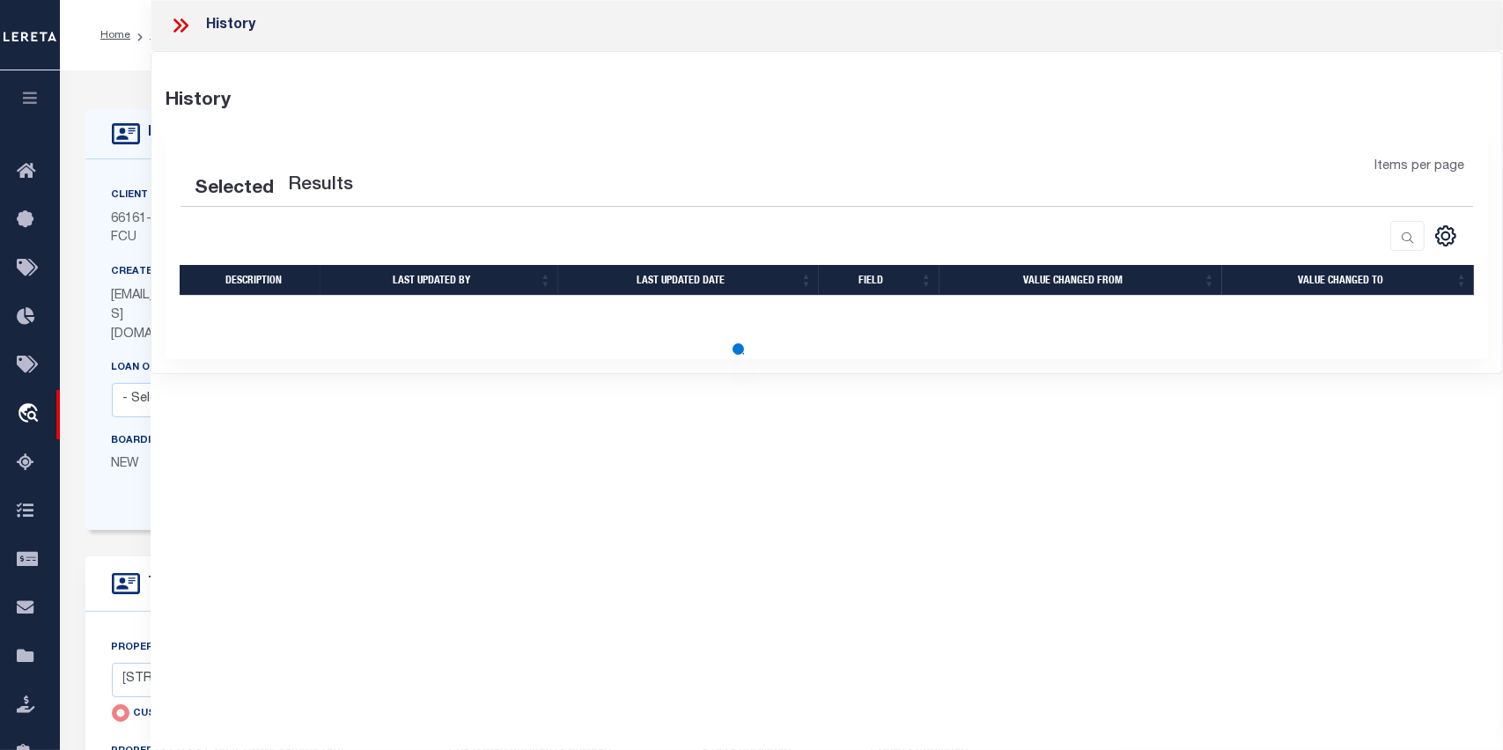
select select "100"
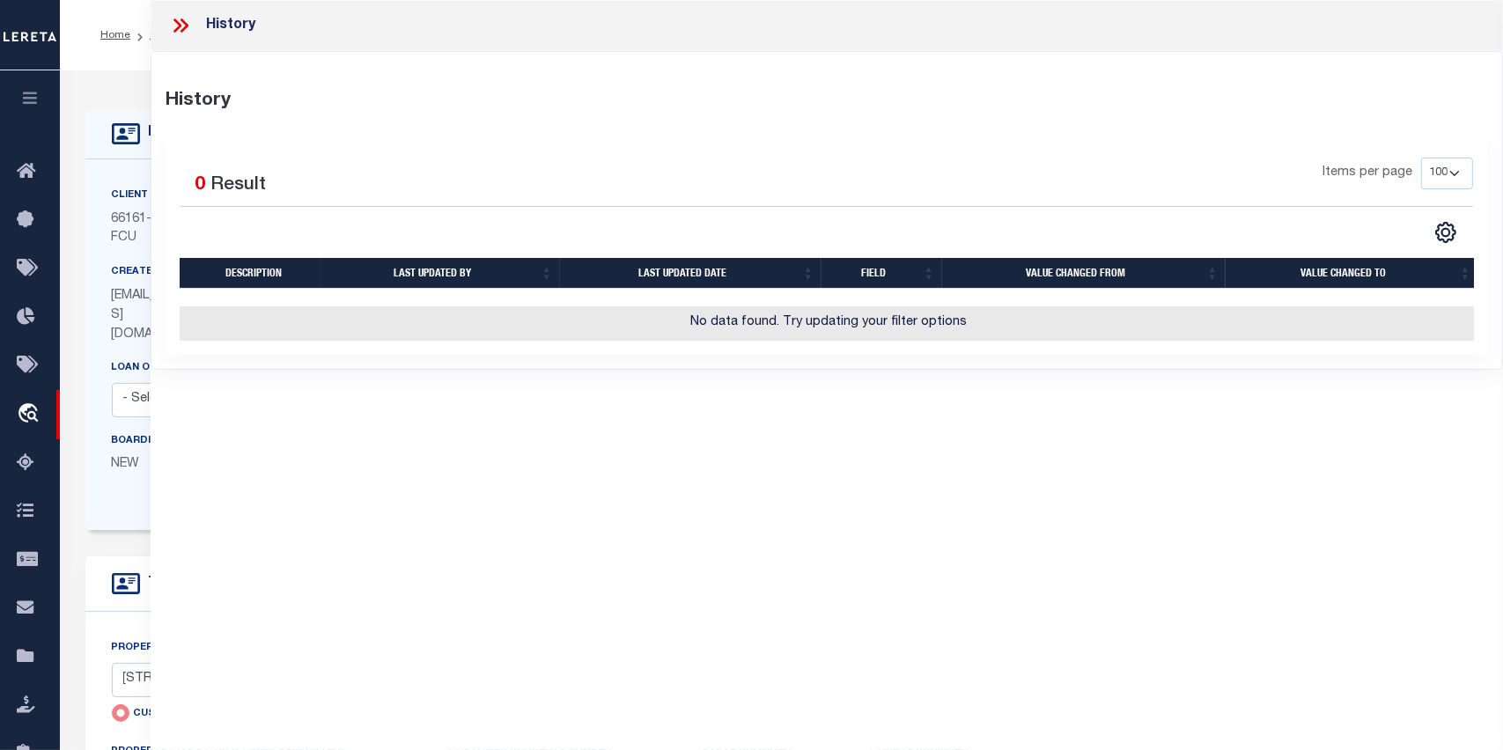
click at [180, 24] on icon at bounding box center [177, 25] width 8 height 14
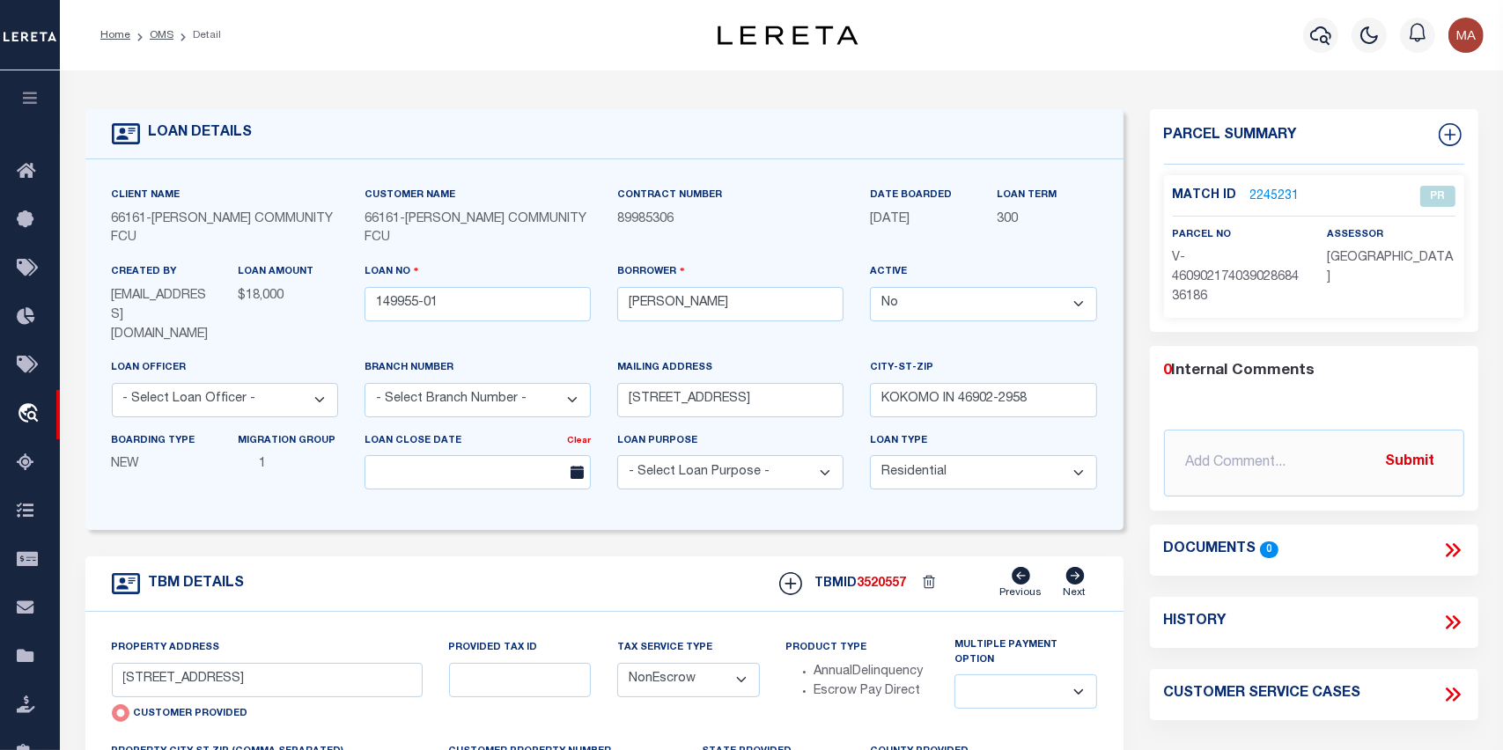
click at [1280, 191] on link "2245231" at bounding box center [1275, 197] width 49 height 18
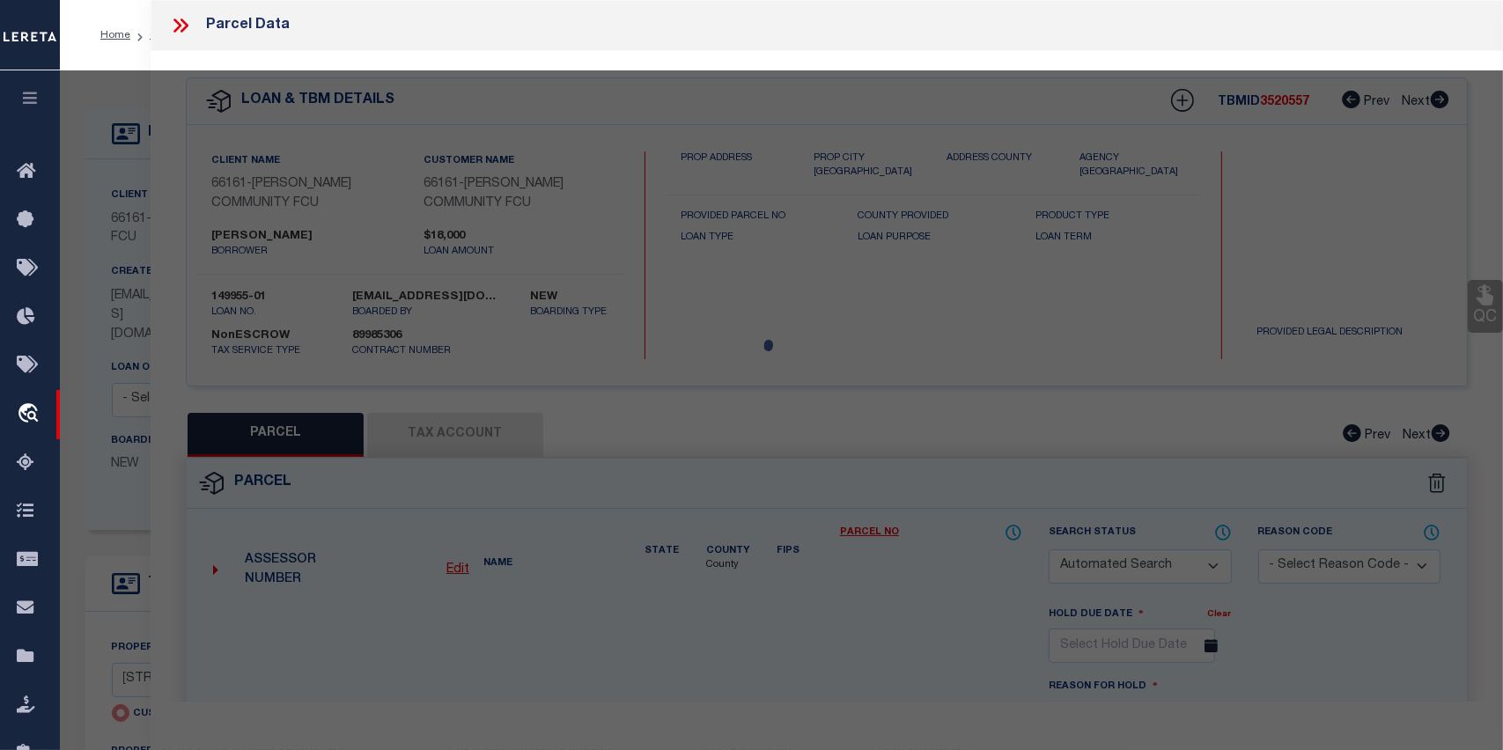
checkbox input "false"
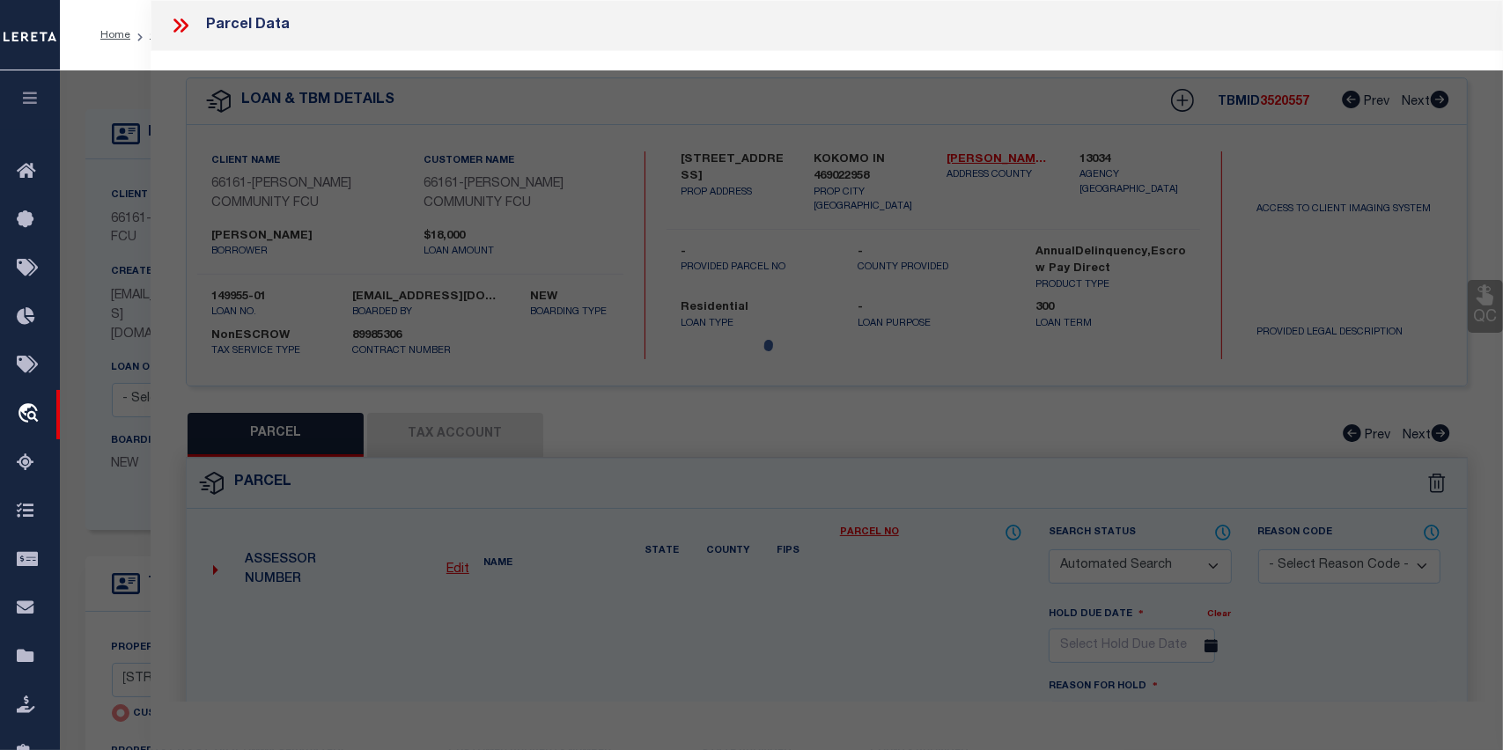
select select "PR"
type input "2806 RAINTREE CT"
type input "KOKOMO IN 469022958"
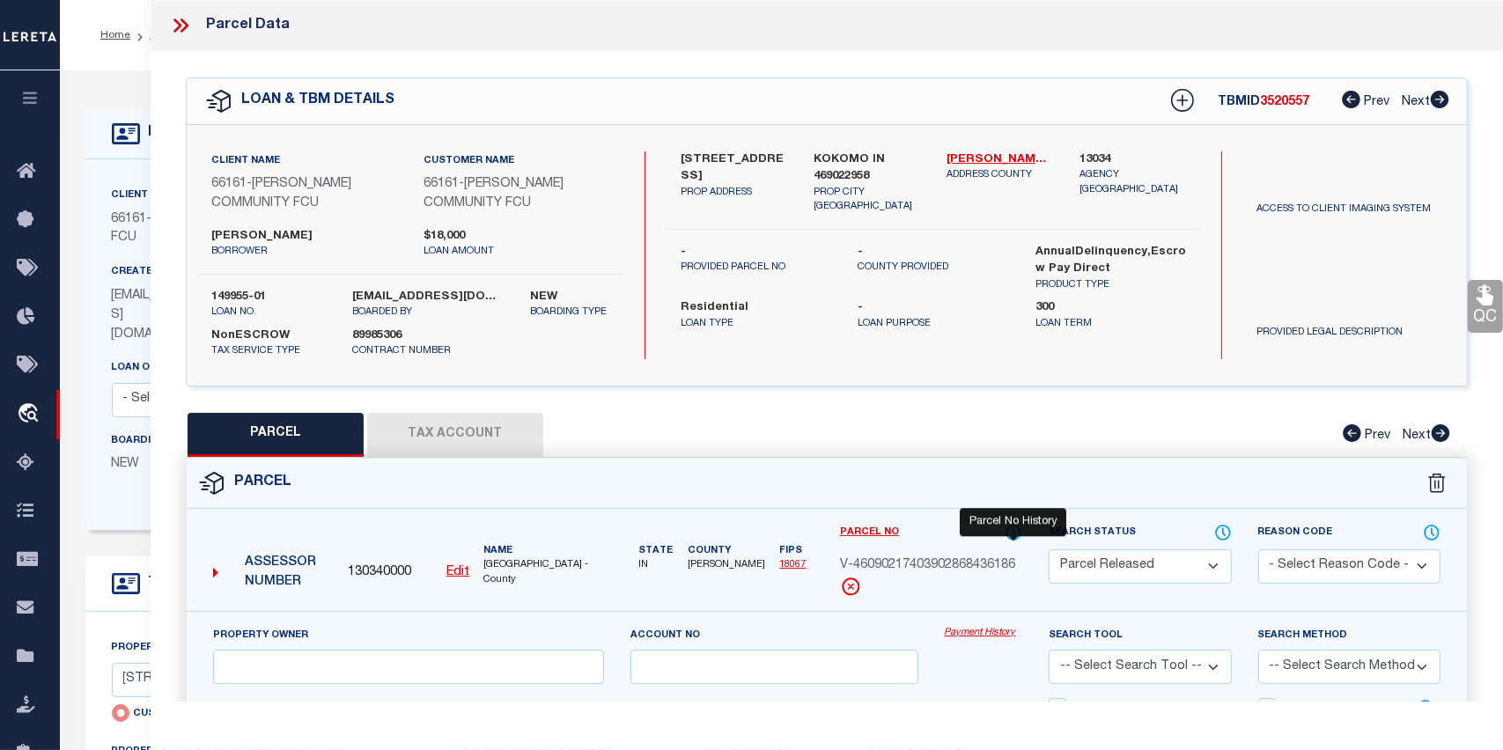
click at [1012, 527] on icon at bounding box center [1014, 532] width 18 height 19
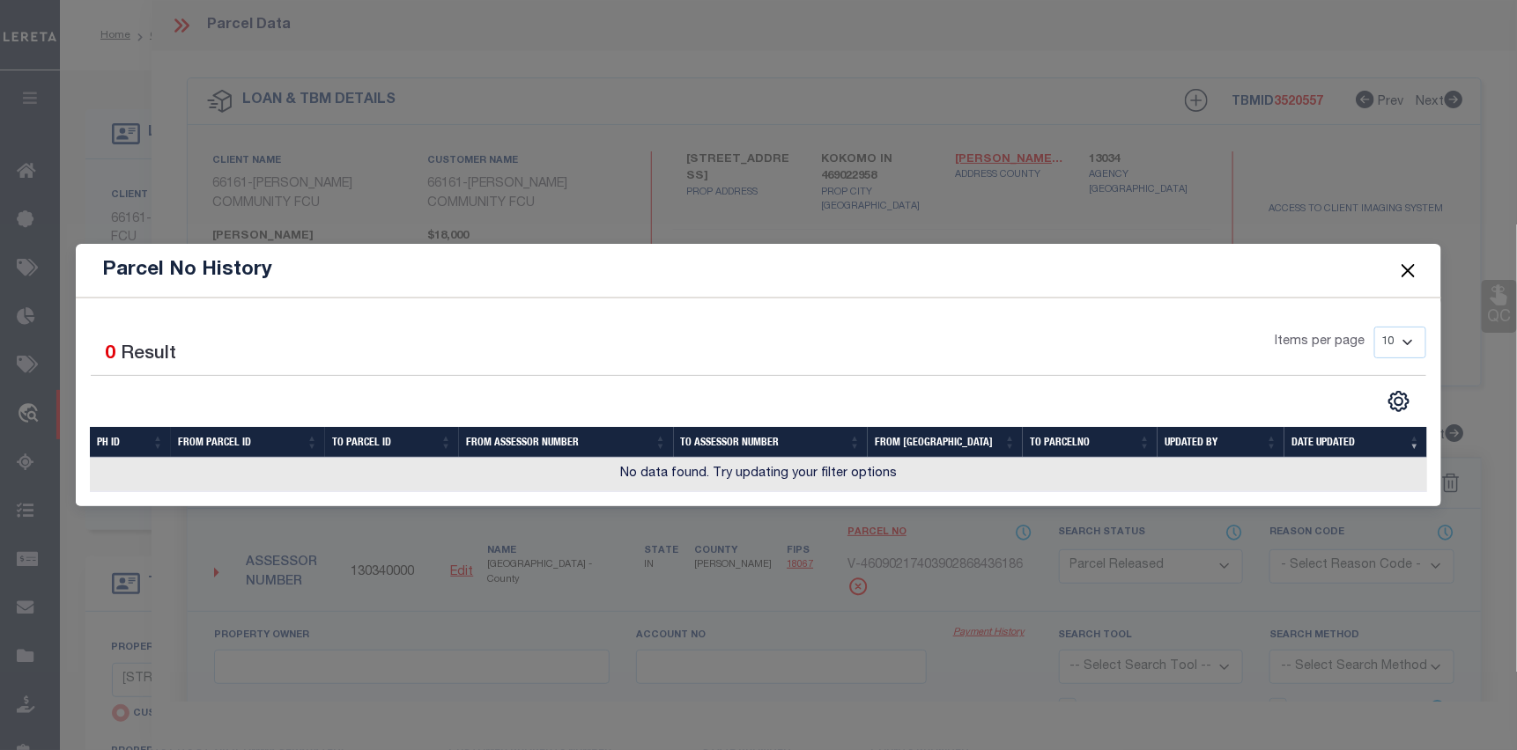
click at [1421, 263] on span at bounding box center [1407, 270] width 67 height 49
click at [1414, 266] on button "Close" at bounding box center [1408, 270] width 23 height 23
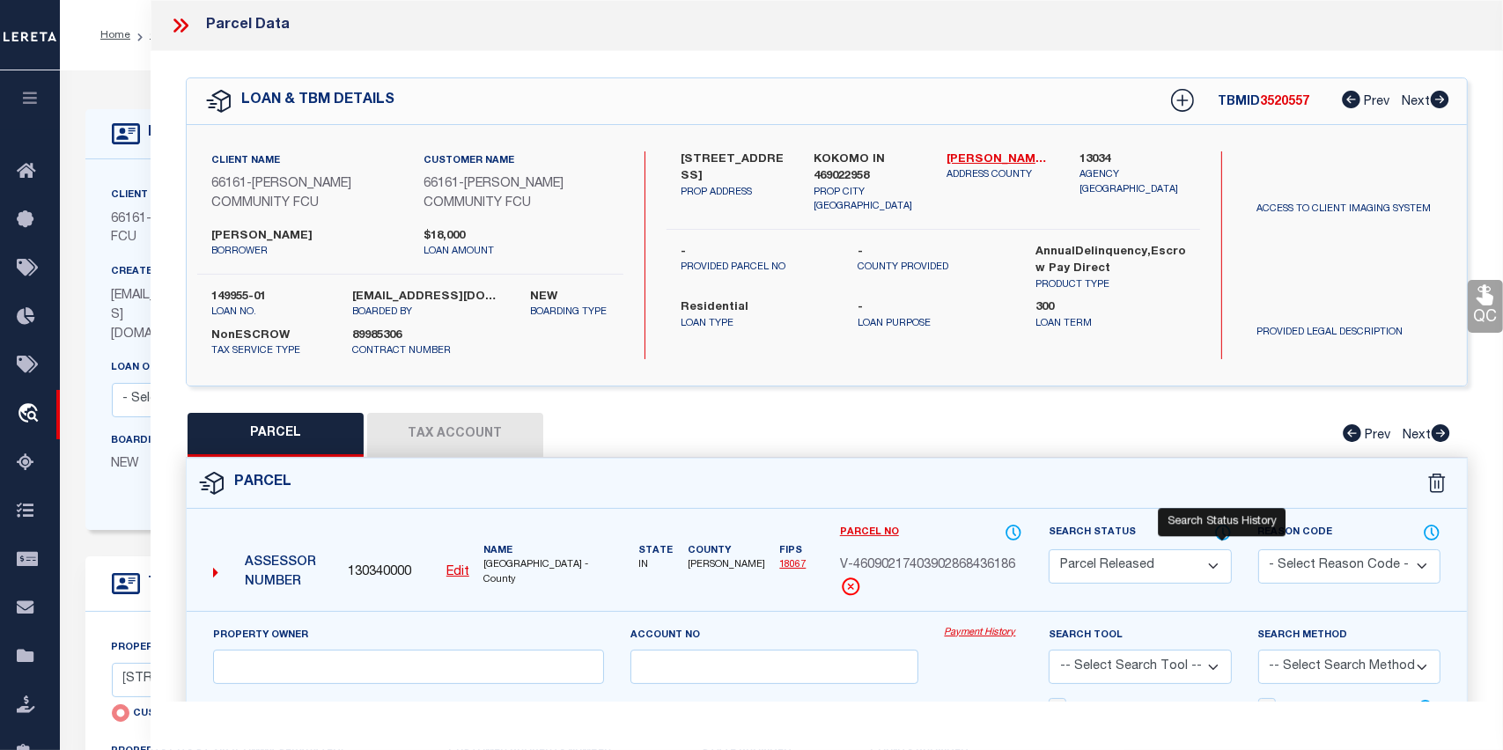
click at [1226, 527] on icon at bounding box center [1223, 532] width 18 height 19
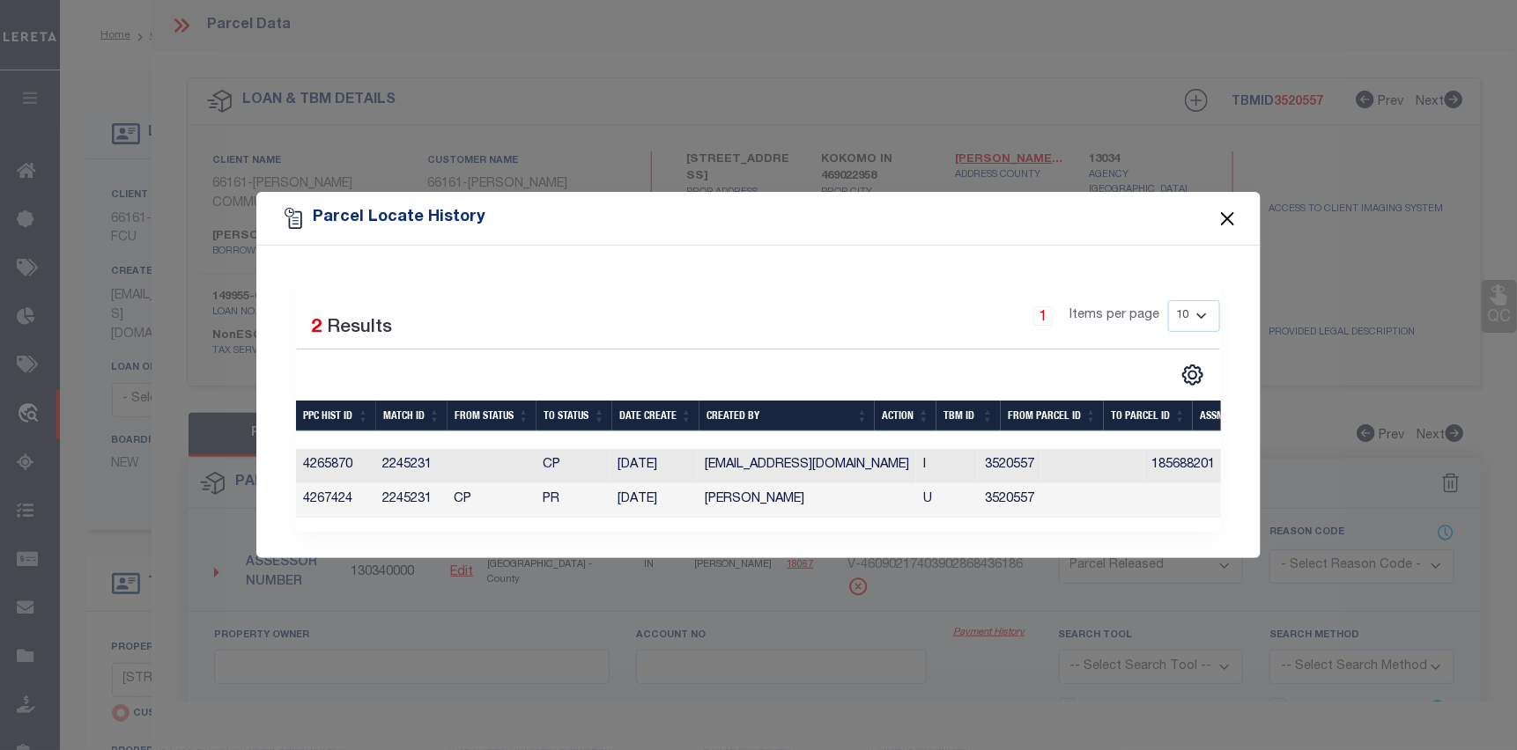
click at [1229, 208] on button "Close" at bounding box center [1227, 218] width 23 height 23
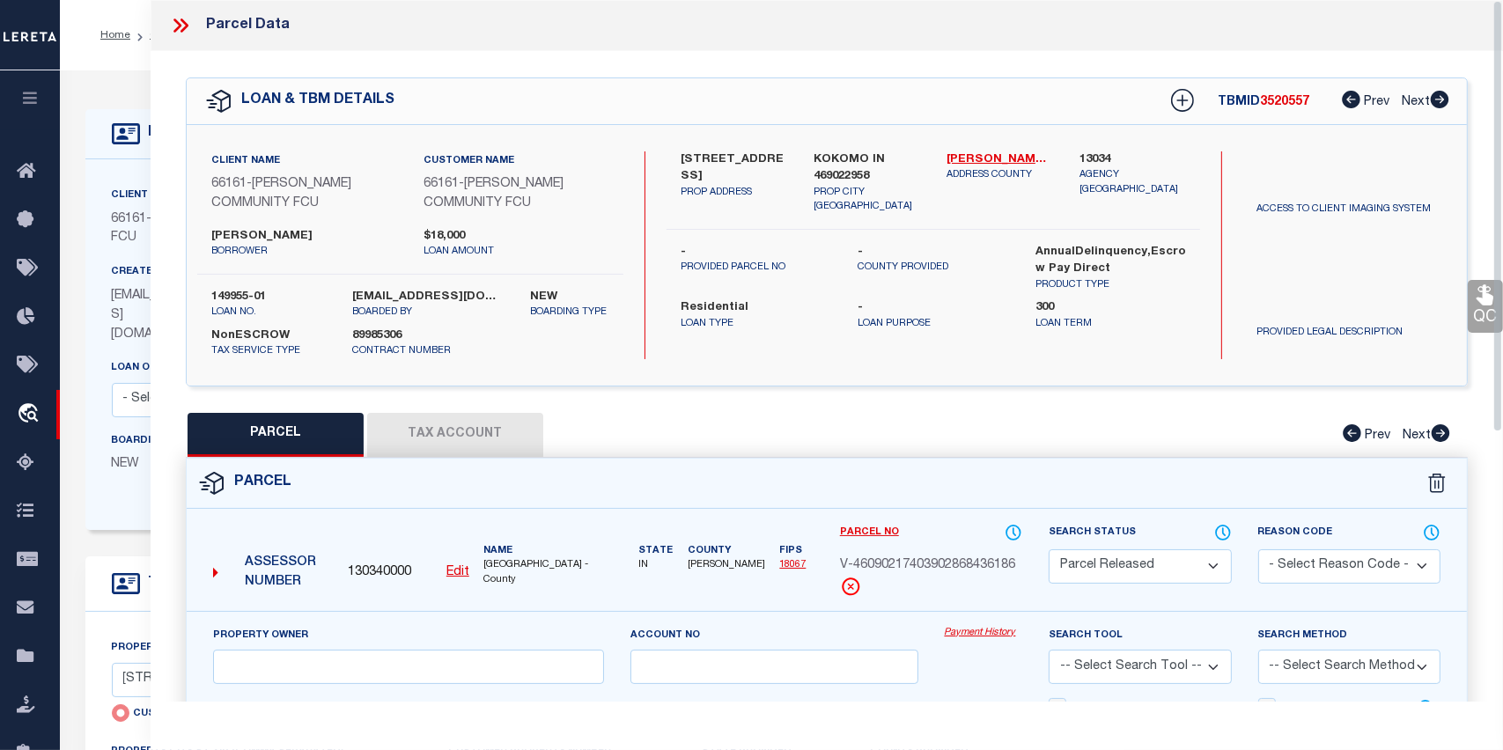
drag, startPoint x: 173, startPoint y: 25, endPoint x: 772, endPoint y: 208, distance: 627.1
click at [173, 25] on icon at bounding box center [180, 25] width 23 height 23
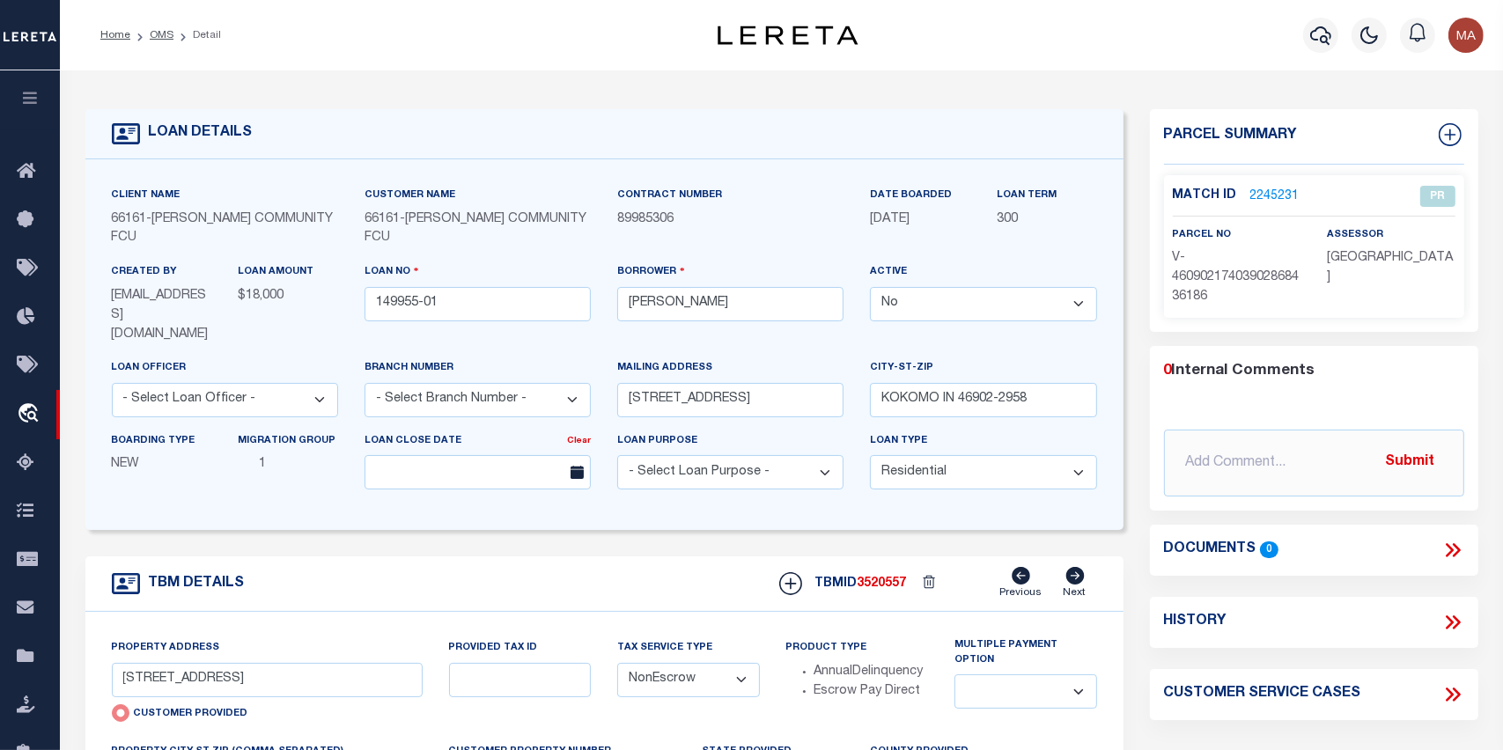
click at [1459, 618] on icon at bounding box center [1453, 622] width 23 height 23
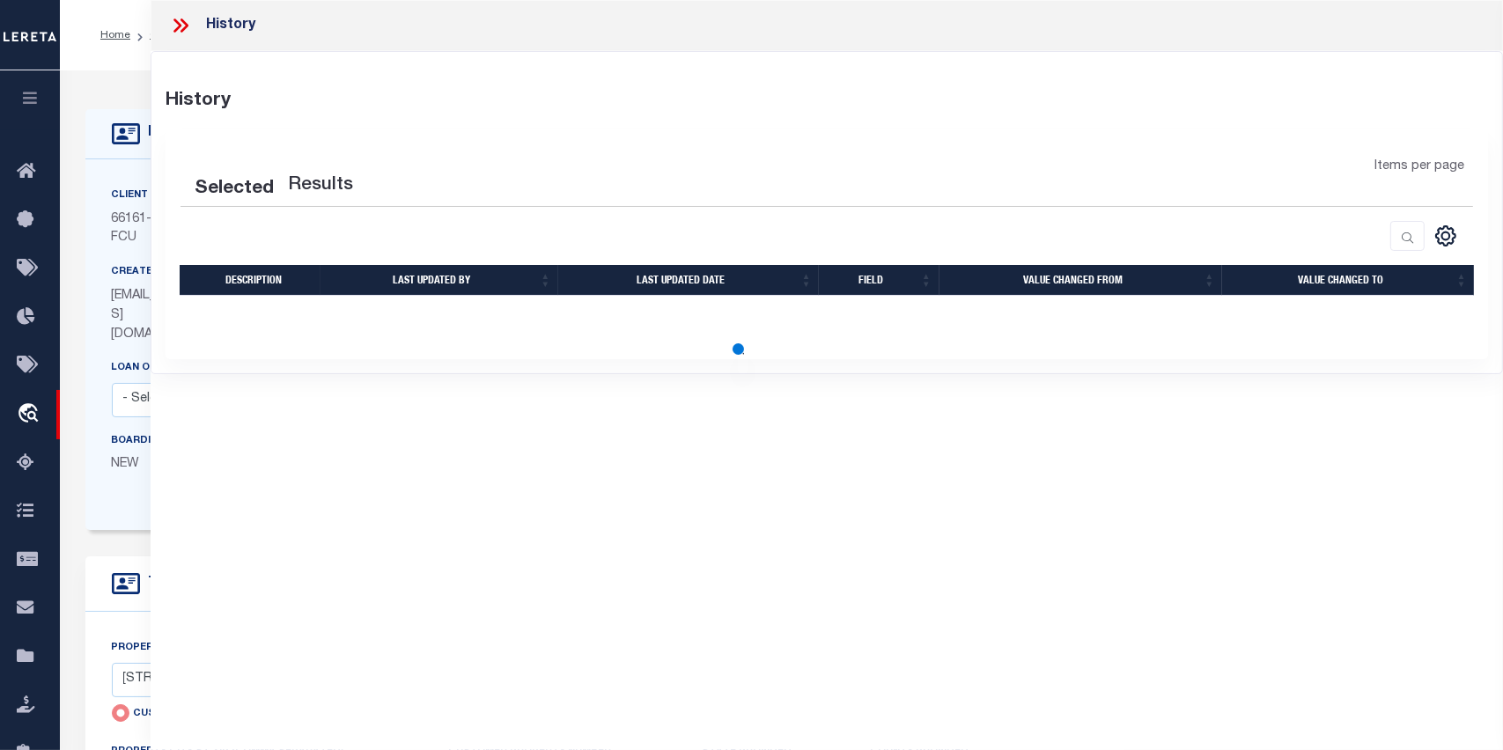
select select "100"
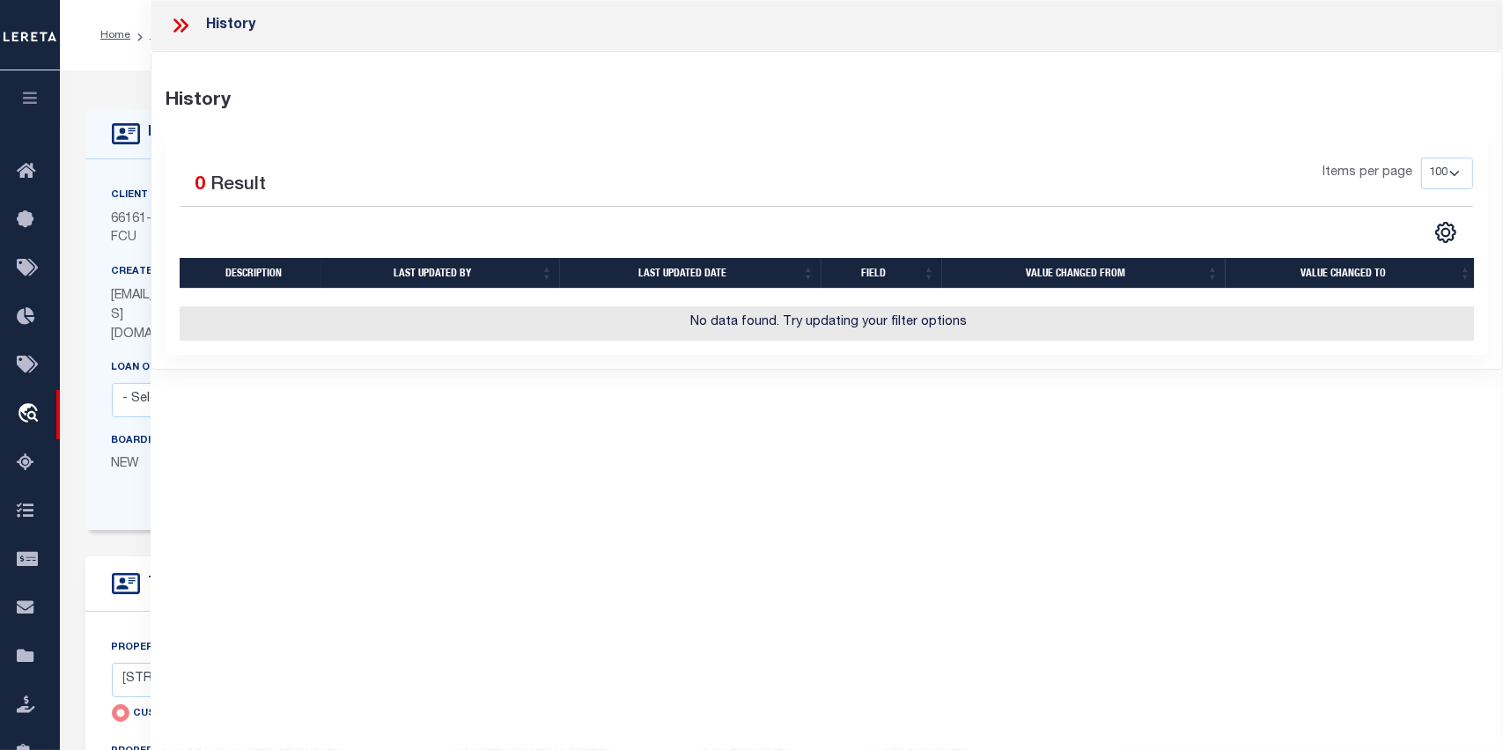
click at [181, 26] on icon at bounding box center [177, 25] width 8 height 14
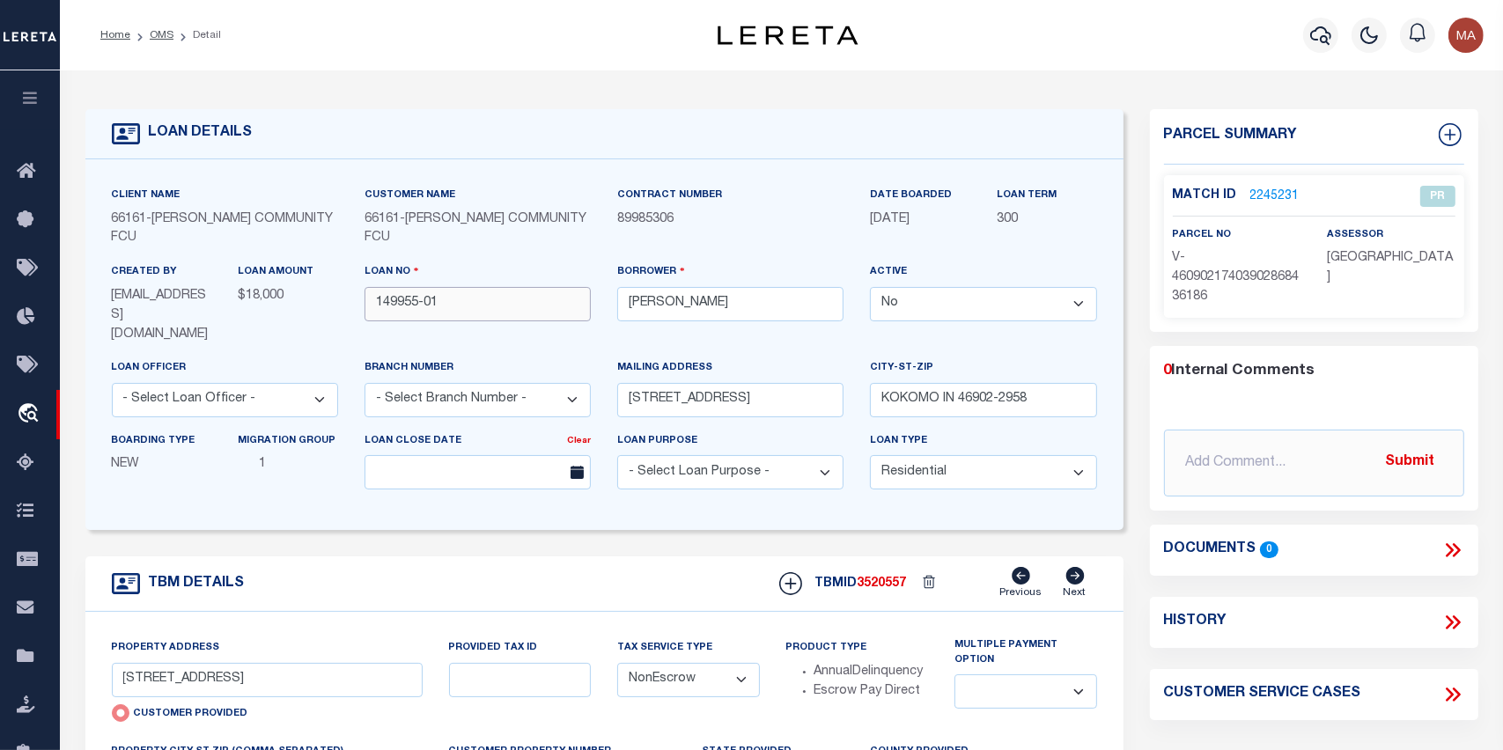
drag, startPoint x: 445, startPoint y: 295, endPoint x: 373, endPoint y: 293, distance: 72.2
click at [373, 293] on input "149955-01" at bounding box center [478, 304] width 226 height 34
click at [1449, 623] on icon at bounding box center [1453, 622] width 23 height 23
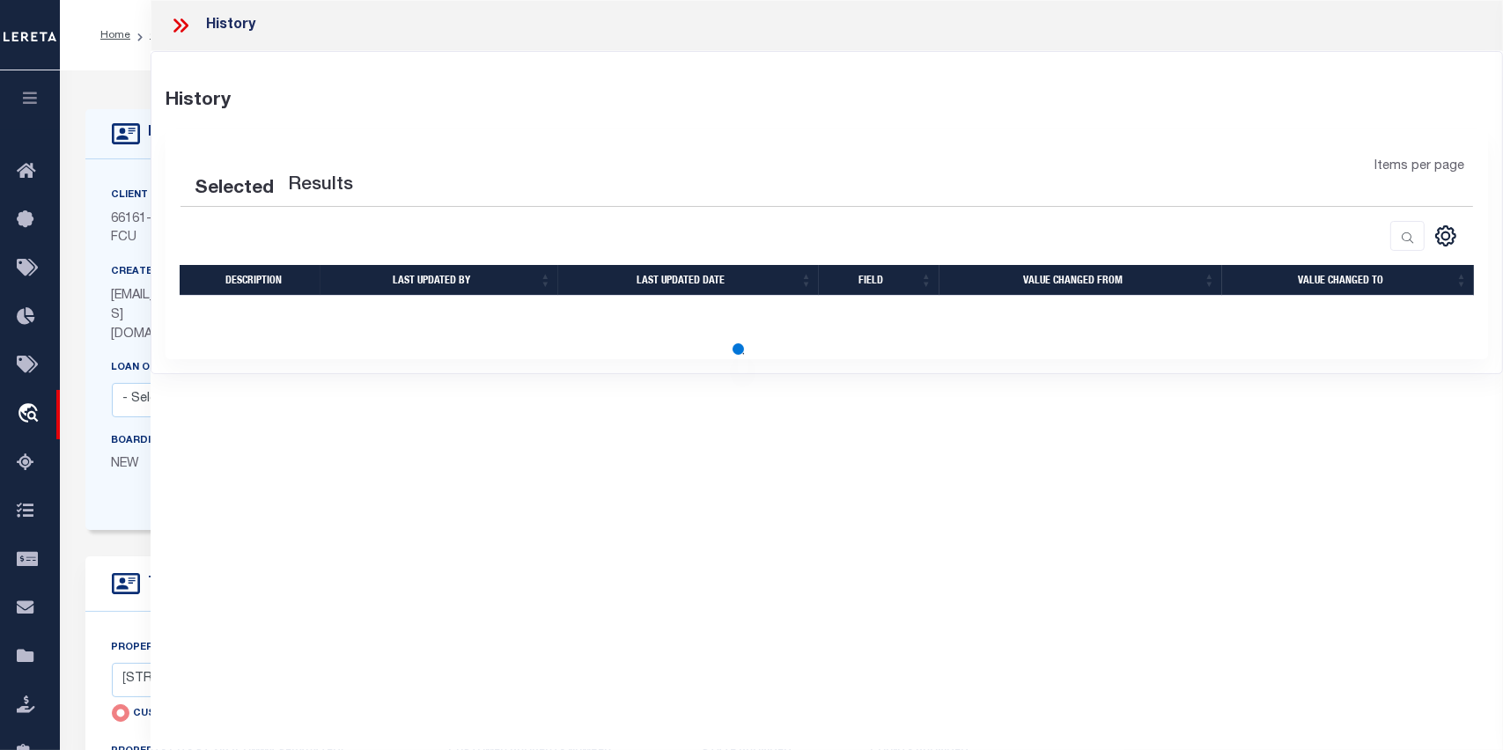
select select "100"
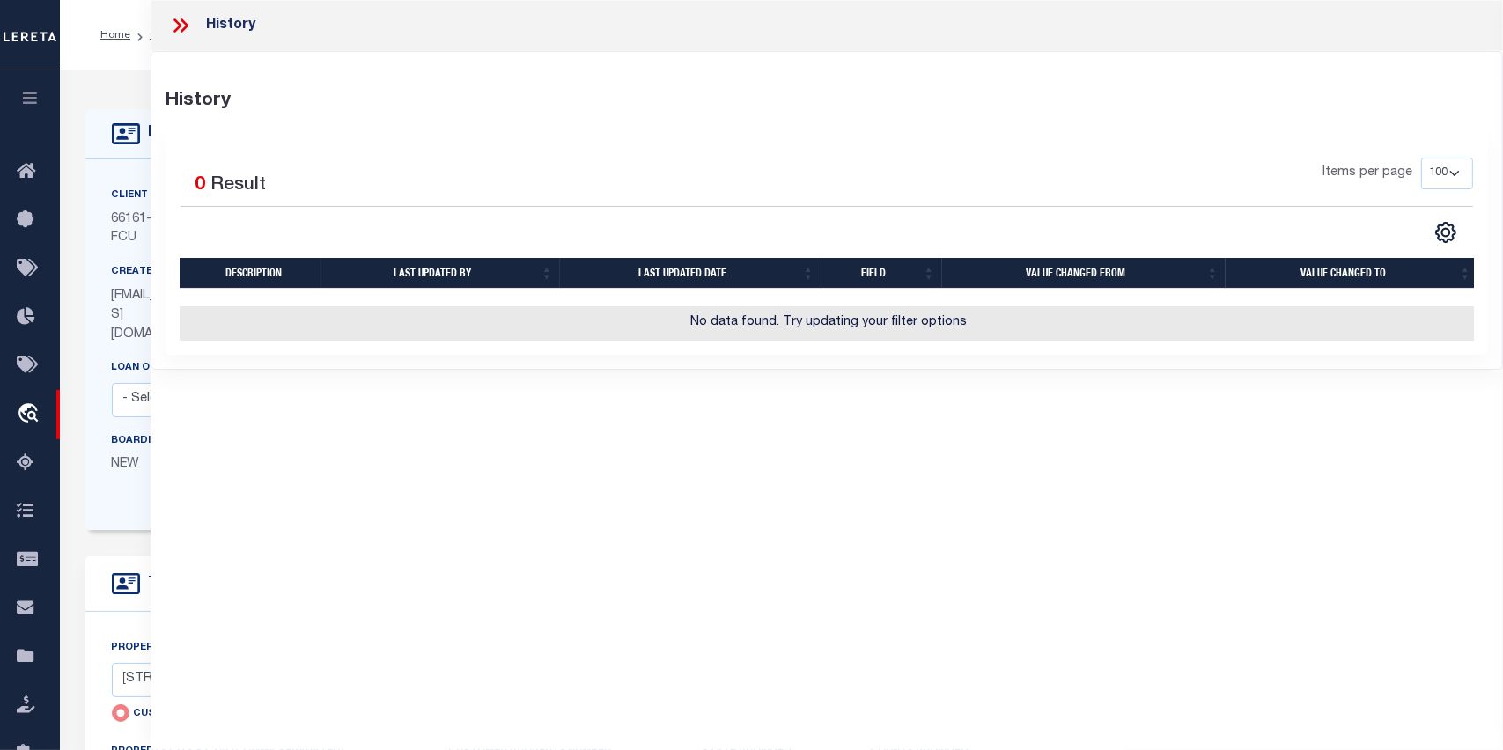
drag, startPoint x: 178, startPoint y: 25, endPoint x: 258, endPoint y: 23, distance: 80.2
click at [180, 25] on icon at bounding box center [180, 25] width 23 height 23
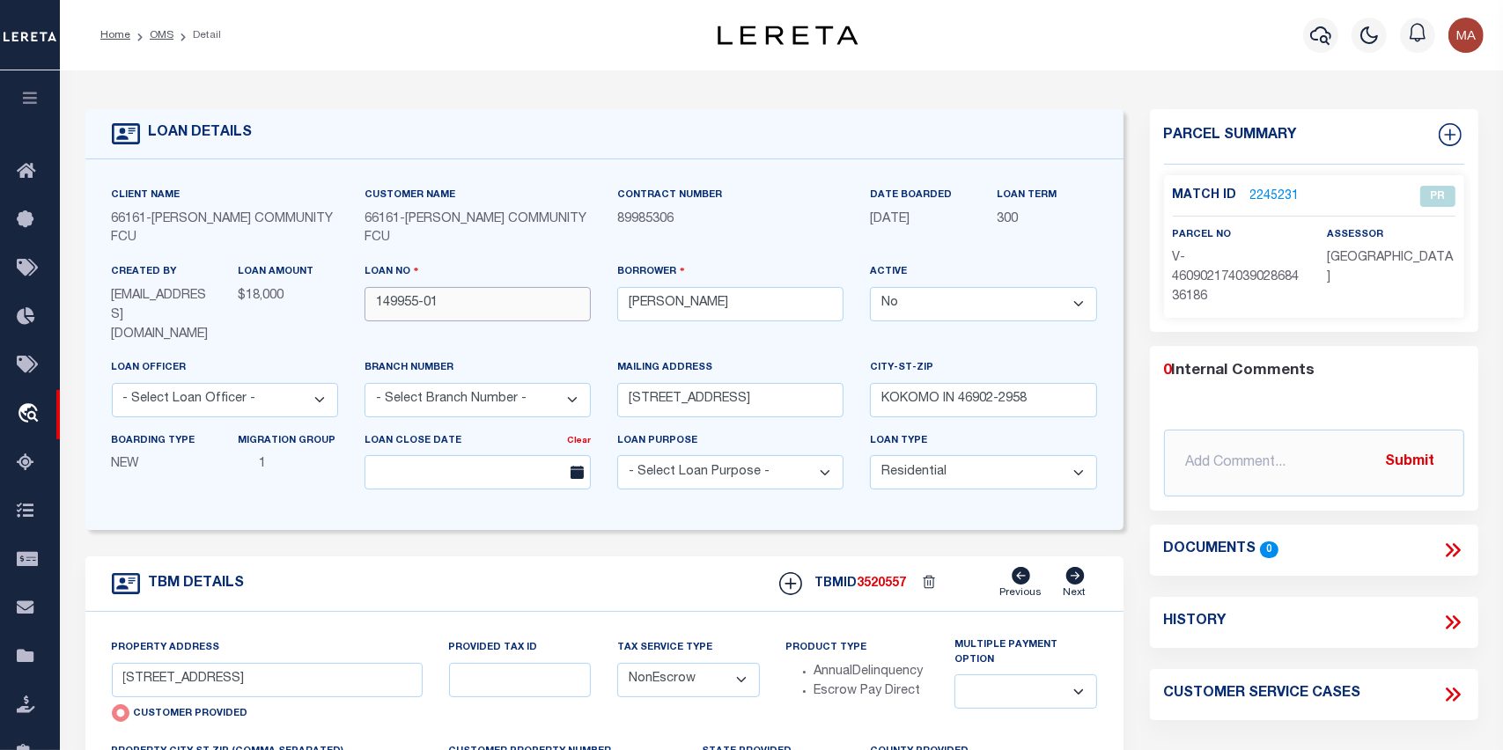
drag, startPoint x: 484, startPoint y: 295, endPoint x: 364, endPoint y: 292, distance: 120.7
click at [365, 292] on input "149955-01" at bounding box center [478, 304] width 226 height 34
click at [1453, 622] on icon at bounding box center [1450, 623] width 8 height 14
select select "100"
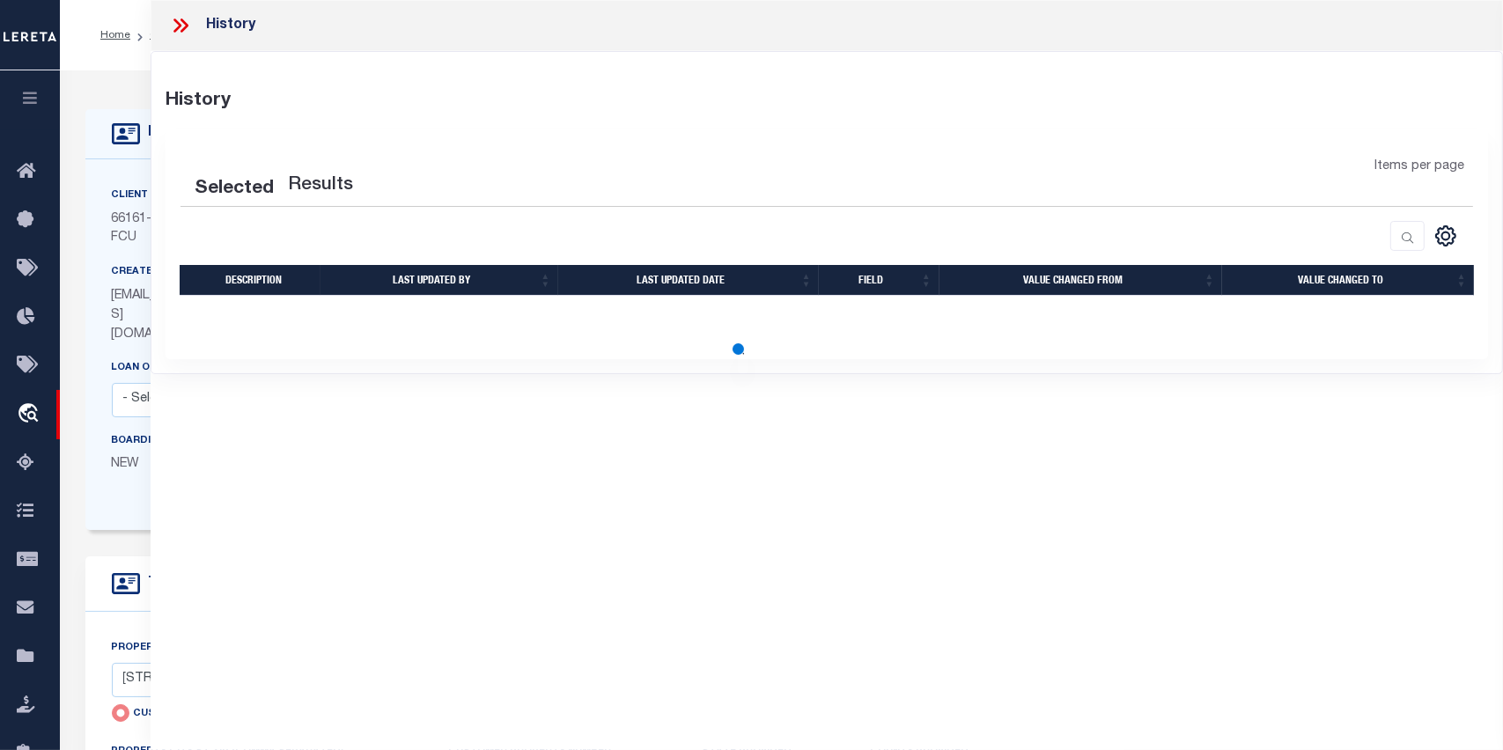
select select "100"
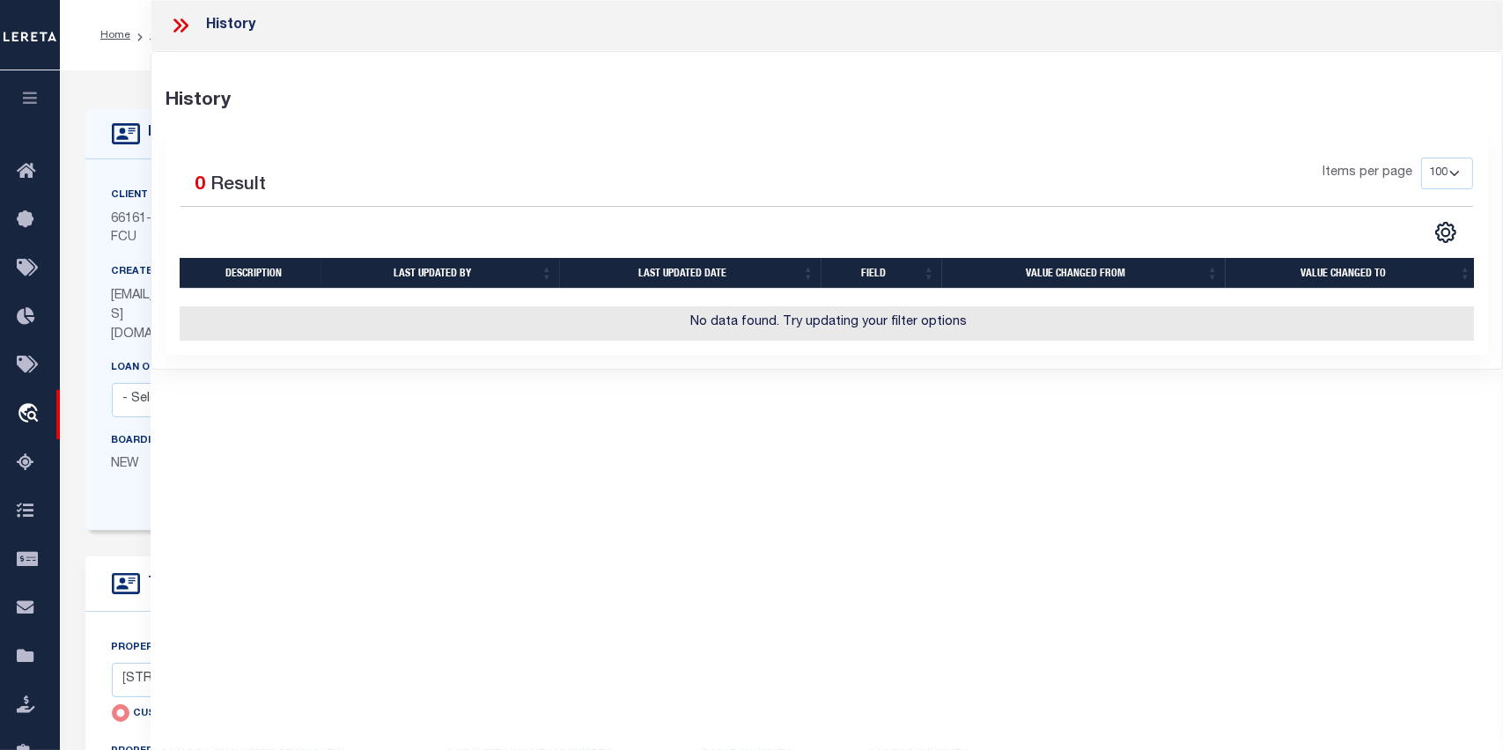
click at [181, 19] on icon at bounding box center [185, 25] width 8 height 14
